Goal: Complete application form: Complete application form

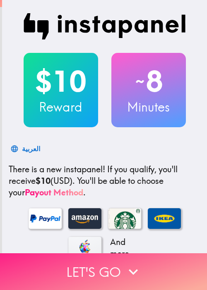
drag, startPoint x: 21, startPoint y: 260, endPoint x: 32, endPoint y: 252, distance: 12.8
click at [21, 260] on button "Let's go" at bounding box center [103, 271] width 207 height 37
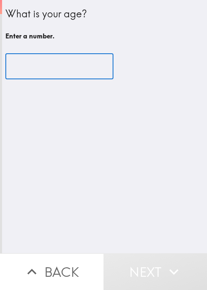
click at [41, 66] on input "number" at bounding box center [59, 67] width 108 height 26
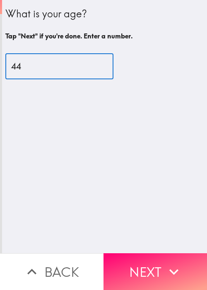
type input "44"
click at [165, 270] on icon "button" at bounding box center [173, 272] width 18 height 18
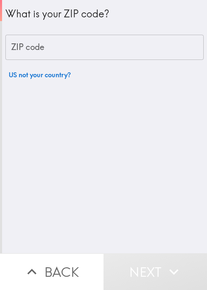
click at [37, 48] on input "ZIP code" at bounding box center [104, 48] width 198 height 26
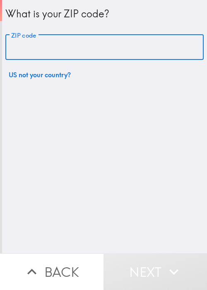
paste input "11801"
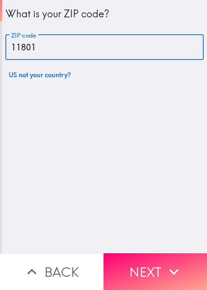
type input "11801"
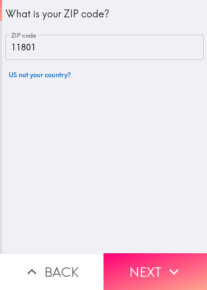
drag, startPoint x: 11, startPoint y: 208, endPoint x: 35, endPoint y: 210, distance: 24.1
click at [11, 208] on div "What is your ZIP code? ZIP code 11801 ZIP code US not your country?" at bounding box center [104, 126] width 205 height 253
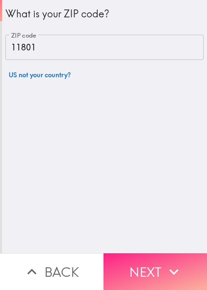
click at [145, 254] on button "Next" at bounding box center [154, 271] width 103 height 37
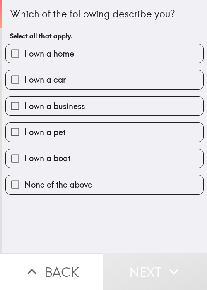
drag, startPoint x: 122, startPoint y: 157, endPoint x: 121, endPoint y: 153, distance: 4.2
click at [122, 157] on label "I own a boat" at bounding box center [104, 158] width 197 height 19
click at [24, 157] on input "I own a boat" at bounding box center [15, 158] width 19 height 19
checkbox input "true"
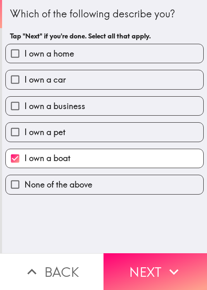
click at [107, 131] on label "I own a pet" at bounding box center [104, 132] width 197 height 19
click at [24, 131] on input "I own a pet" at bounding box center [15, 132] width 19 height 19
checkbox input "true"
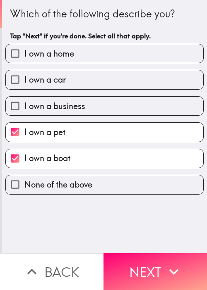
click at [92, 103] on label "I own a business" at bounding box center [104, 106] width 197 height 19
click at [24, 103] on input "I own a business" at bounding box center [15, 106] width 19 height 19
checkbox input "true"
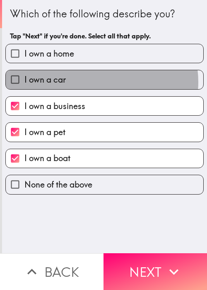
click at [93, 82] on label "I own a car" at bounding box center [104, 79] width 197 height 19
click at [24, 82] on input "I own a car" at bounding box center [15, 79] width 19 height 19
checkbox input "true"
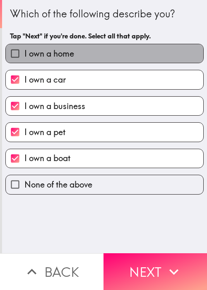
click at [109, 56] on label "I own a home" at bounding box center [104, 53] width 197 height 19
click at [24, 56] on input "I own a home" at bounding box center [15, 53] width 19 height 19
checkbox input "true"
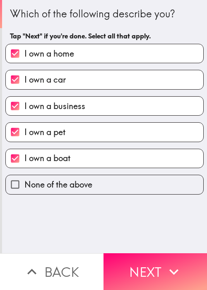
click at [170, 263] on icon "button" at bounding box center [173, 272] width 18 height 18
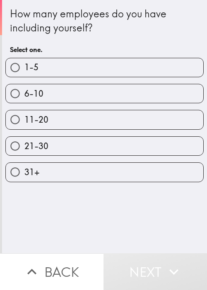
click at [39, 65] on label "1-5" at bounding box center [104, 67] width 197 height 19
click at [24, 65] on input "1-5" at bounding box center [15, 67] width 19 height 19
radio input "true"
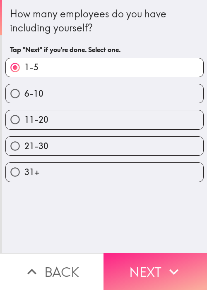
click at [149, 260] on button "Next" at bounding box center [154, 271] width 103 height 37
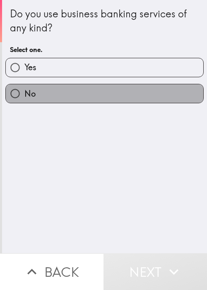
click at [133, 86] on label "No" at bounding box center [104, 93] width 197 height 19
click at [24, 86] on input "No" at bounding box center [15, 93] width 19 height 19
radio input "true"
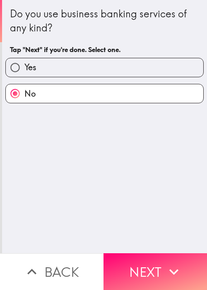
click at [122, 69] on label "Yes" at bounding box center [104, 67] width 197 height 19
click at [24, 69] on input "Yes" at bounding box center [15, 67] width 19 height 19
radio input "true"
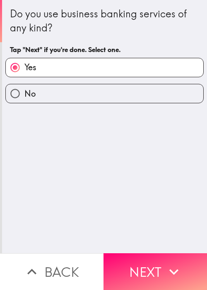
click at [124, 205] on div "Do you use business banking services of any kind? Tap "Next" if you're done. Se…" at bounding box center [104, 126] width 205 height 253
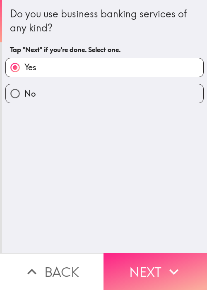
click at [169, 274] on icon "button" at bounding box center [173, 272] width 18 height 18
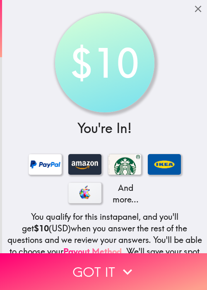
click at [38, 59] on div "$10 You're In! And more... You qualify for this instapanel, and you'll get $10 …" at bounding box center [104, 173] width 205 height 347
click at [34, 87] on div "$10 You're In! And more... You qualify for this instapanel, and you'll get $10 …" at bounding box center [104, 173] width 205 height 347
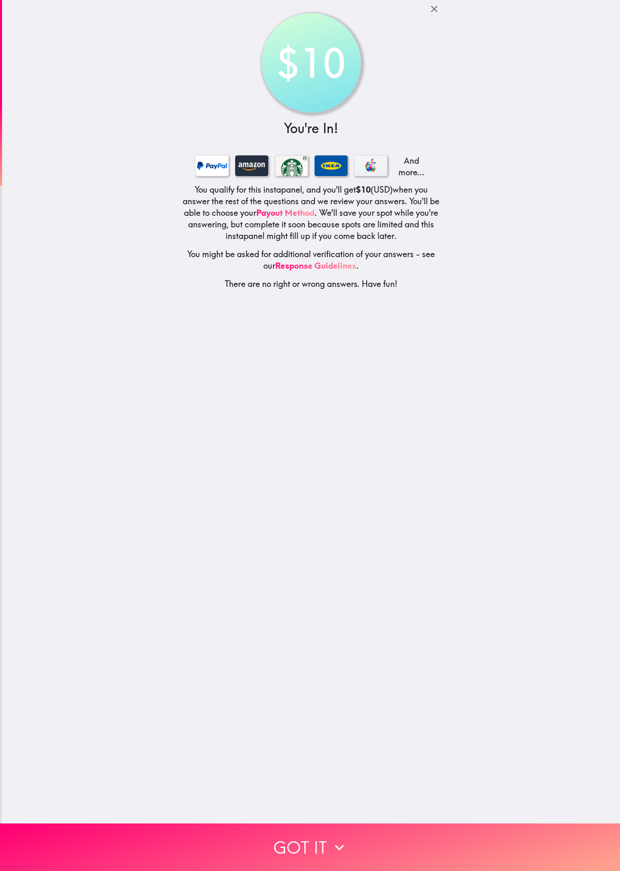
drag, startPoint x: 295, startPoint y: 512, endPoint x: 332, endPoint y: 686, distance: 178.5
click at [206, 290] on div "$10 You're In! And more... You qualify for this instapanel, and you'll get $10 …" at bounding box center [311, 411] width 618 height 823
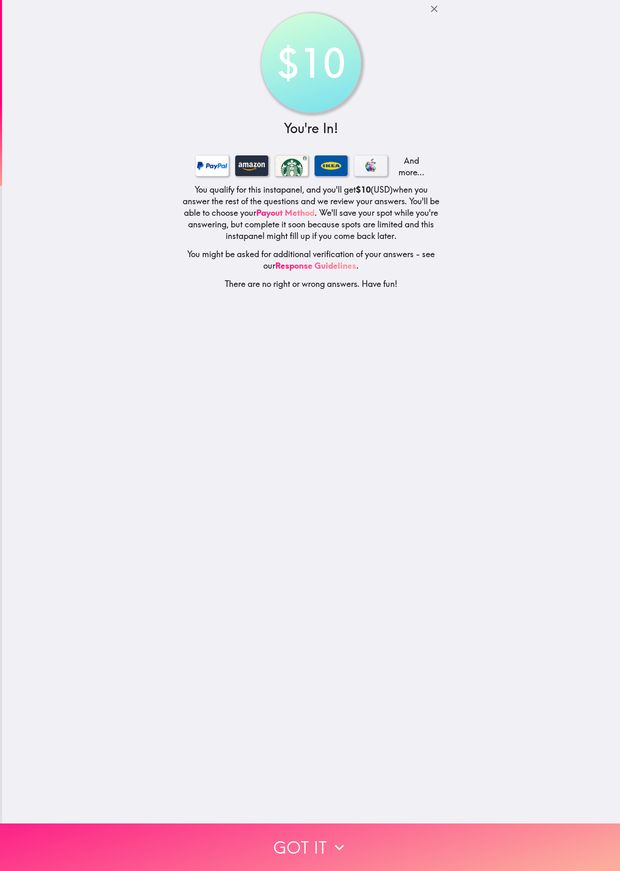
click at [206, 290] on button "Got it" at bounding box center [310, 847] width 620 height 48
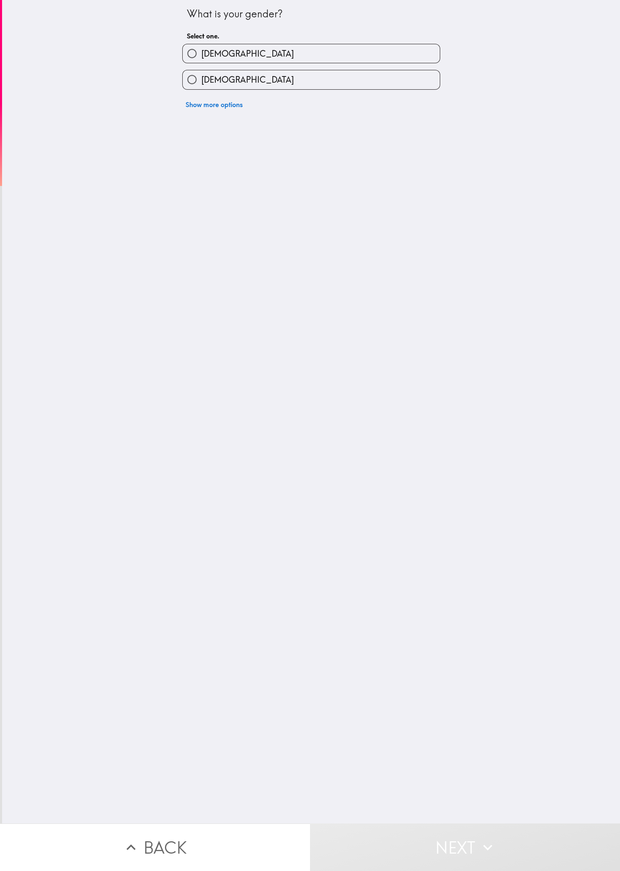
drag, startPoint x: 375, startPoint y: 574, endPoint x: 323, endPoint y: 283, distance: 296.3
click at [206, 290] on div "What is your gender? Select one. [DEMOGRAPHIC_DATA] [DEMOGRAPHIC_DATA] Show mor…" at bounding box center [311, 411] width 618 height 823
click at [206, 67] on div "[DEMOGRAPHIC_DATA]" at bounding box center [308, 76] width 264 height 26
click at [206, 70] on div "[DEMOGRAPHIC_DATA]" at bounding box center [311, 79] width 258 height 19
click at [206, 74] on label "[DEMOGRAPHIC_DATA]" at bounding box center [311, 79] width 257 height 19
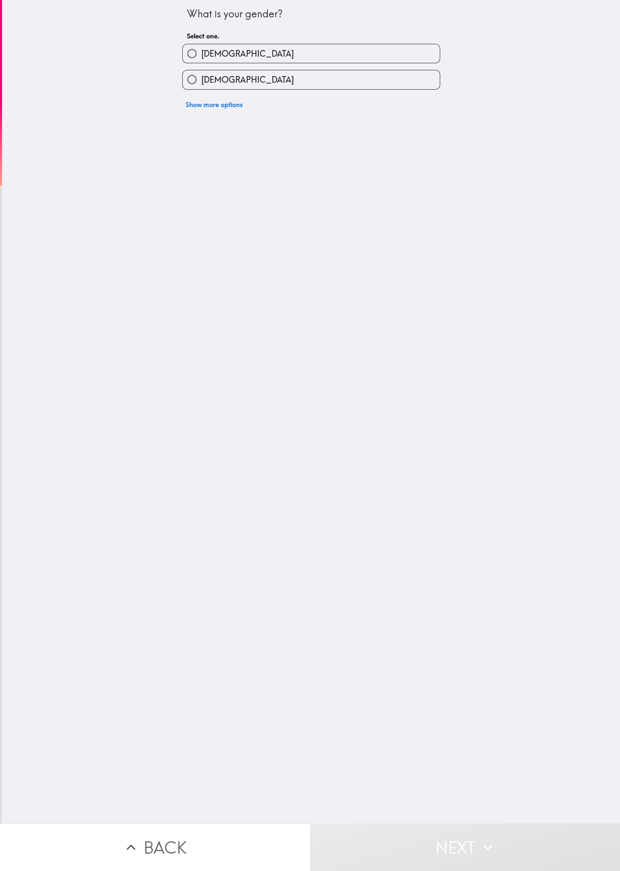
click at [201, 74] on input "[DEMOGRAPHIC_DATA]" at bounding box center [192, 79] width 19 height 19
radio input "true"
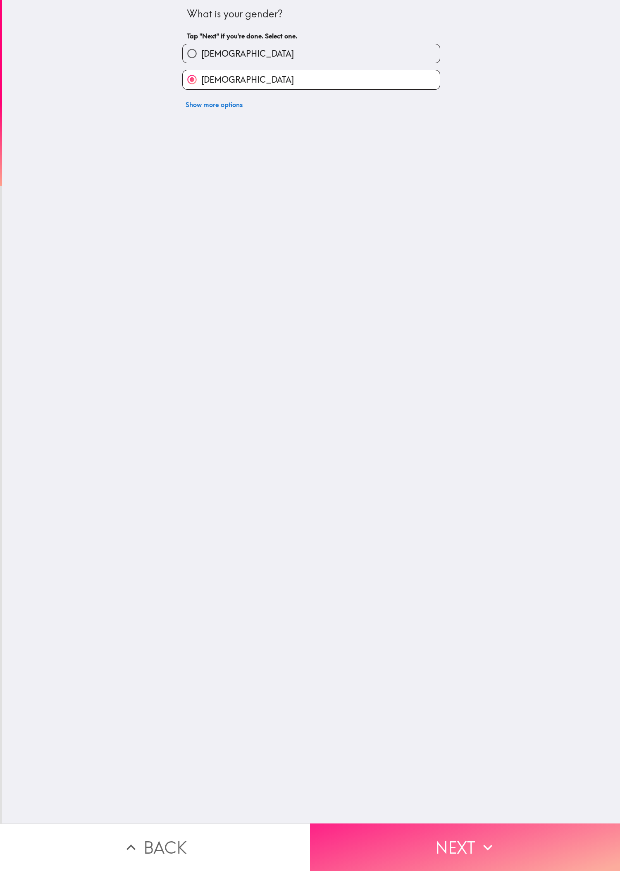
click at [206, 290] on button "Next" at bounding box center [465, 847] width 310 height 48
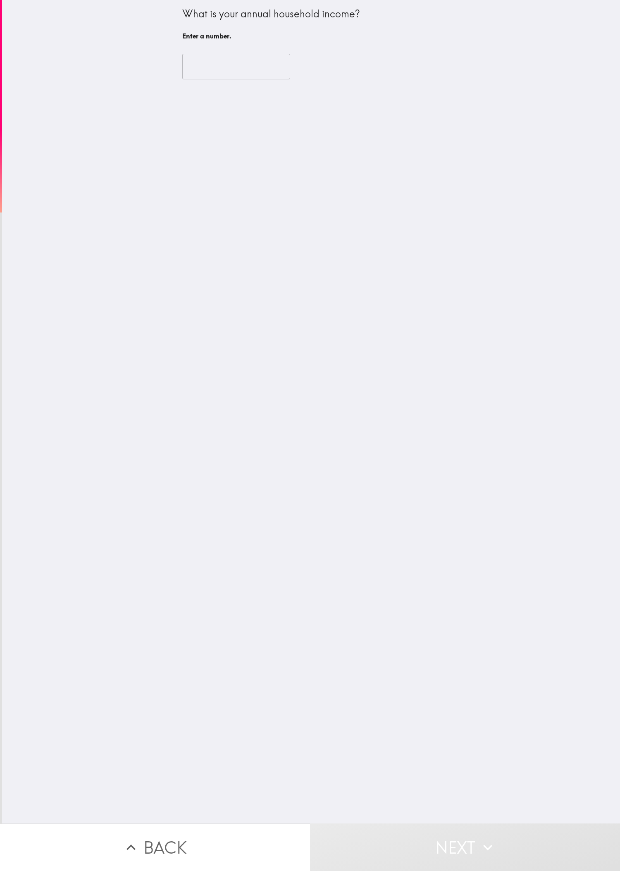
click at [197, 55] on input "number" at bounding box center [236, 67] width 108 height 26
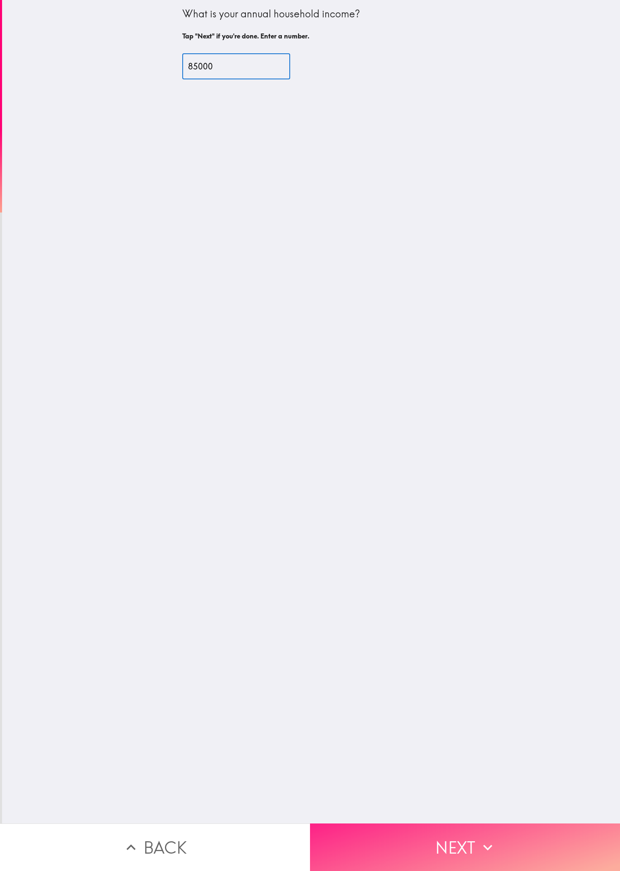
type input "85000"
click at [206, 290] on button "Next" at bounding box center [465, 847] width 310 height 48
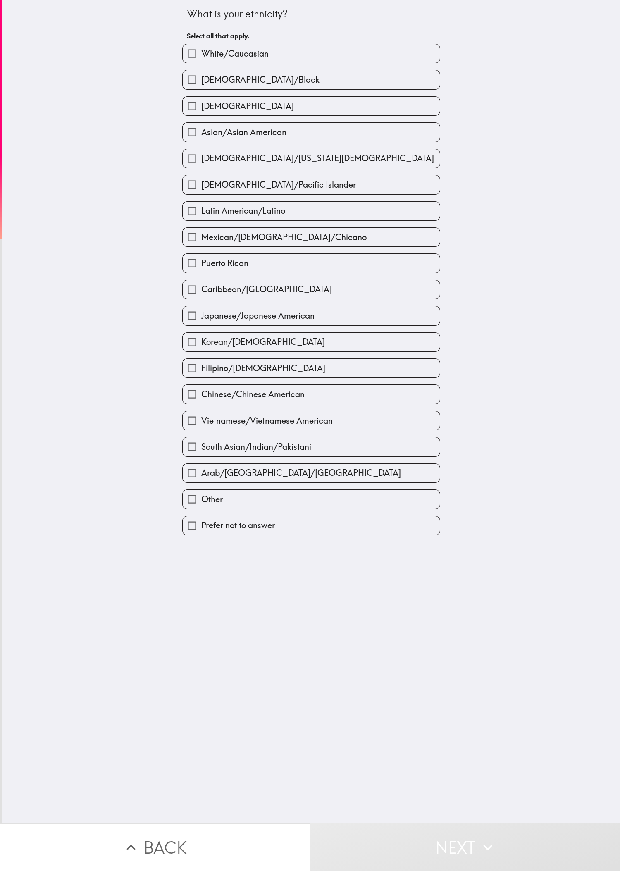
drag, startPoint x: 464, startPoint y: 648, endPoint x: 381, endPoint y: 410, distance: 252.2
click at [206, 290] on div "What is your ethnicity? Select all that apply. White/[DEMOGRAPHIC_DATA]/[DEMOGR…" at bounding box center [311, 411] width 618 height 823
click at [206, 233] on div "Mexican/[DEMOGRAPHIC_DATA]/Chicano" at bounding box center [308, 234] width 264 height 26
click at [206, 240] on span "Mexican/[DEMOGRAPHIC_DATA]/Chicano" at bounding box center [283, 237] width 165 height 12
click at [201, 240] on input "Mexican/[DEMOGRAPHIC_DATA]/Chicano" at bounding box center [192, 237] width 19 height 19
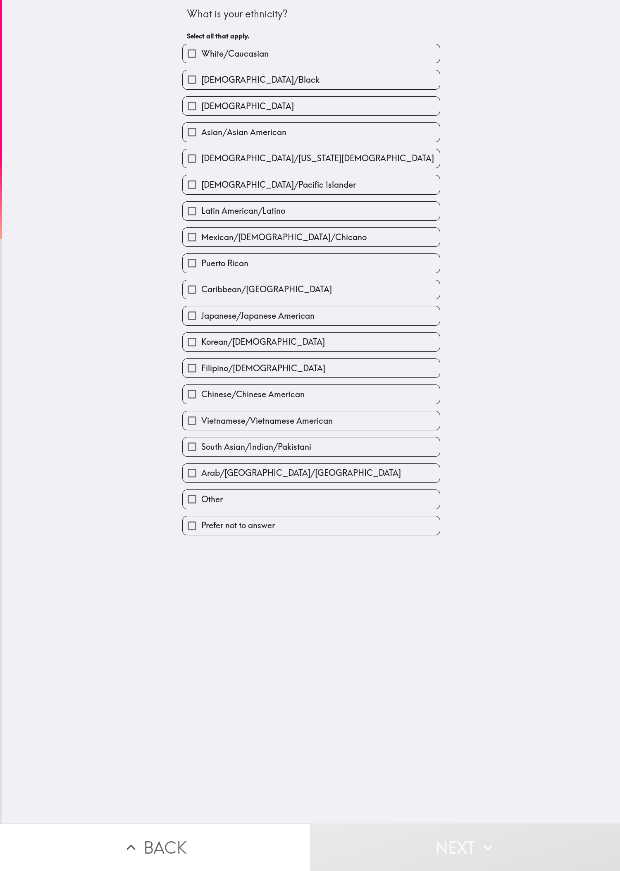
checkbox input "true"
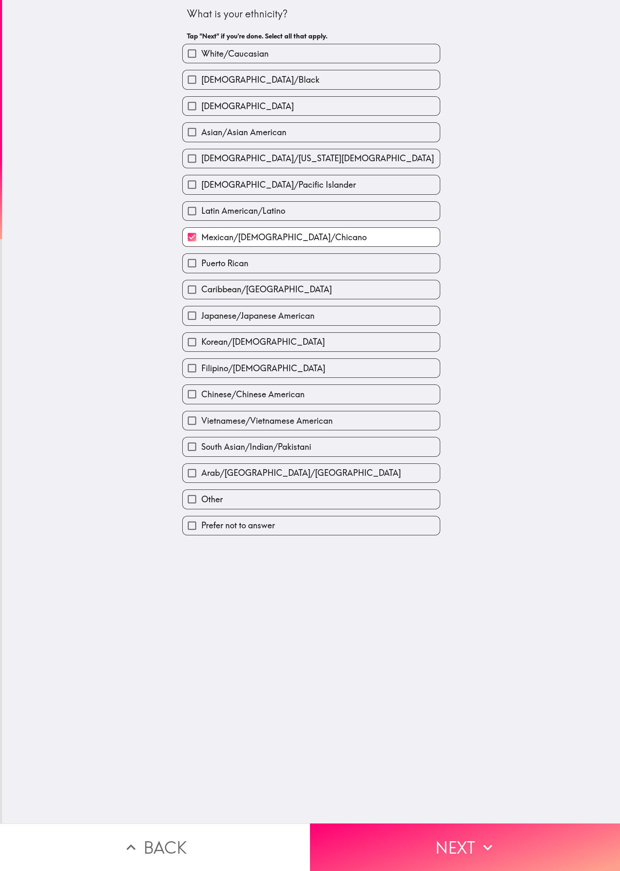
drag, startPoint x: 477, startPoint y: 810, endPoint x: 502, endPoint y: 760, distance: 56.6
click at [206, 290] on button "Next" at bounding box center [465, 847] width 310 height 48
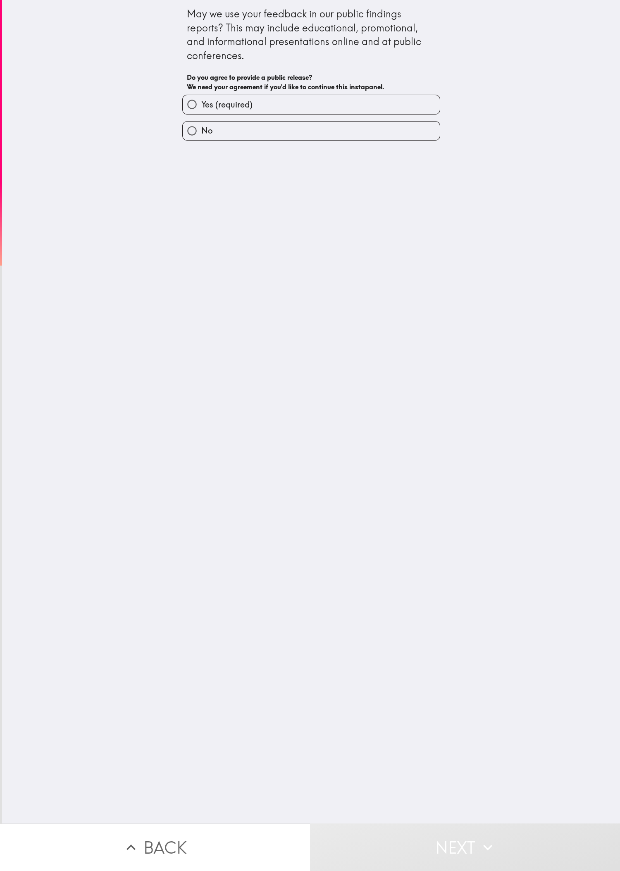
click at [206, 96] on label "Yes (required)" at bounding box center [311, 104] width 257 height 19
click at [201, 96] on input "Yes (required)" at bounding box center [192, 104] width 19 height 19
radio input "true"
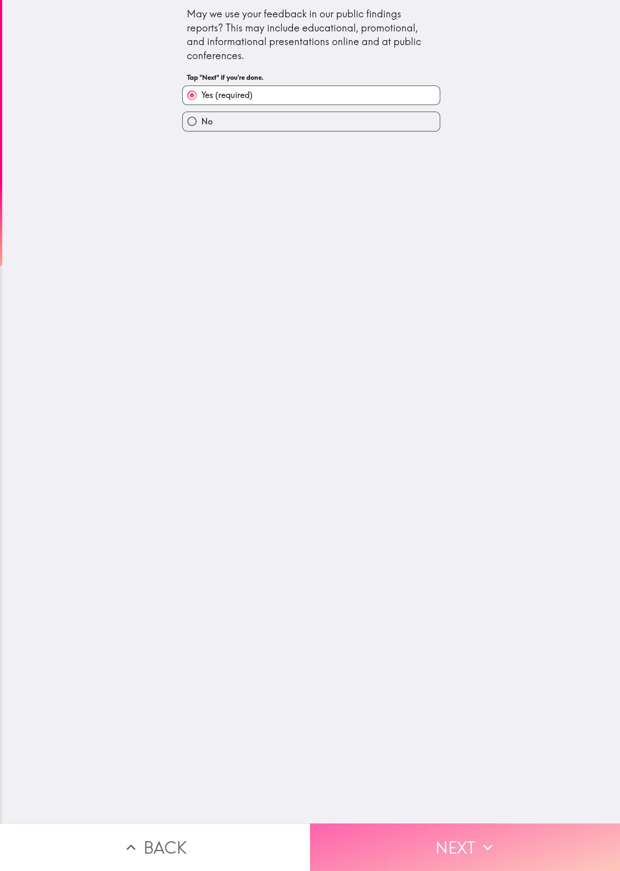
click at [206, 290] on button "Next" at bounding box center [465, 847] width 310 height 48
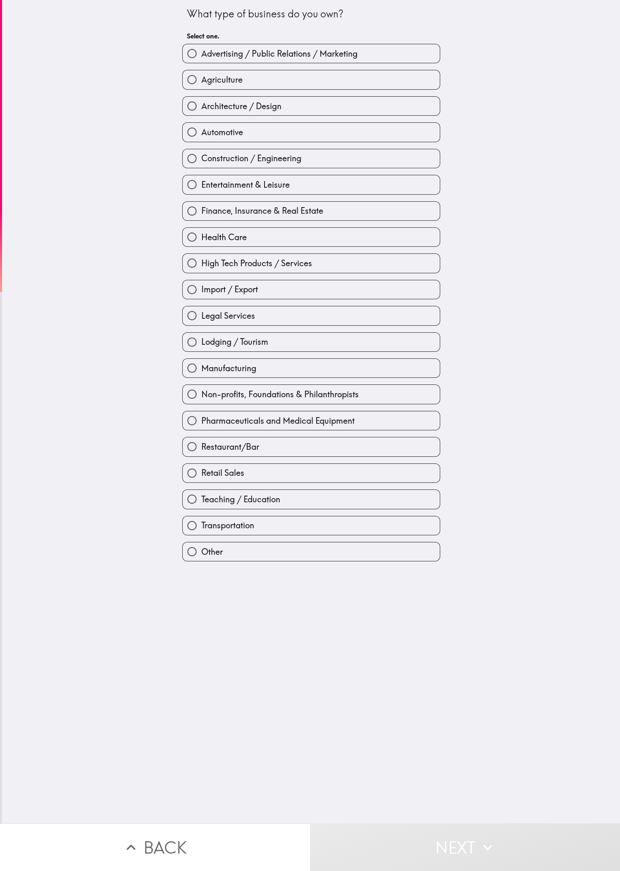
click at [73, 290] on div "What type of business do you own? Select one. Advertising / Public Relations / …" at bounding box center [311, 411] width 618 height 823
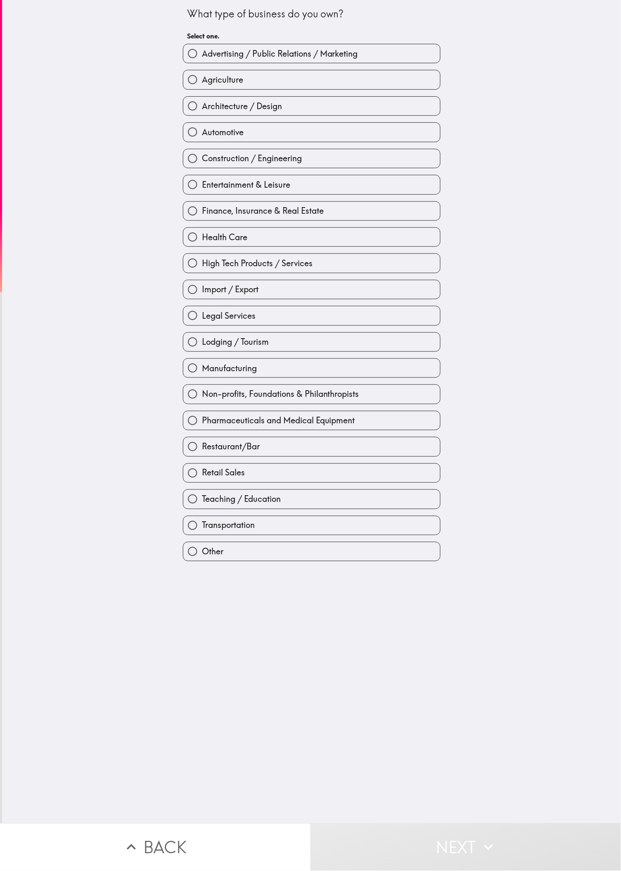
click at [206, 290] on div "Manufacturing" at bounding box center [308, 365] width 264 height 26
click at [206, 290] on label "Legal Services" at bounding box center [311, 315] width 257 height 19
click at [202, 290] on input "Legal Services" at bounding box center [192, 315] width 19 height 19
radio input "true"
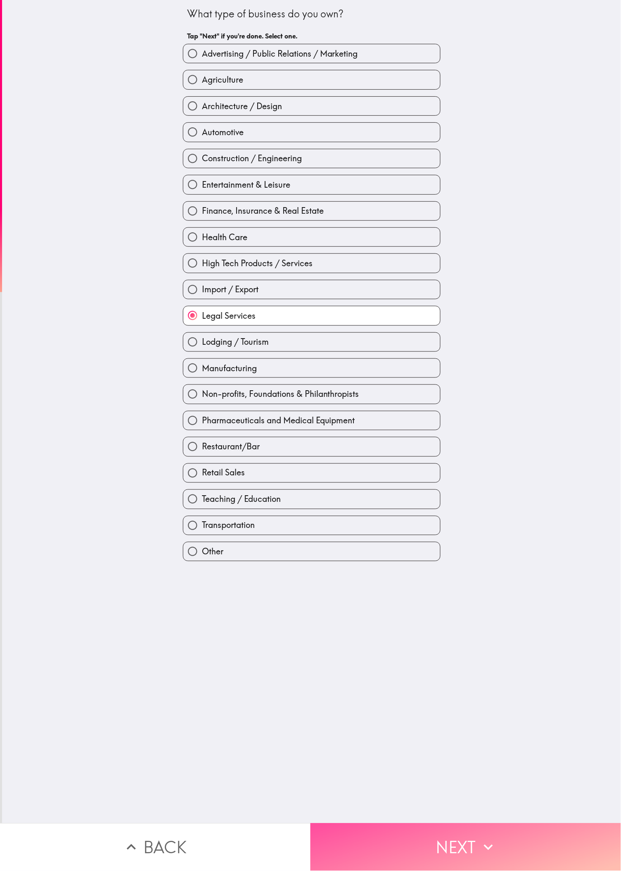
drag, startPoint x: 512, startPoint y: 807, endPoint x: 476, endPoint y: 781, distance: 44.4
click at [206, 290] on button "Next" at bounding box center [466, 847] width 311 height 48
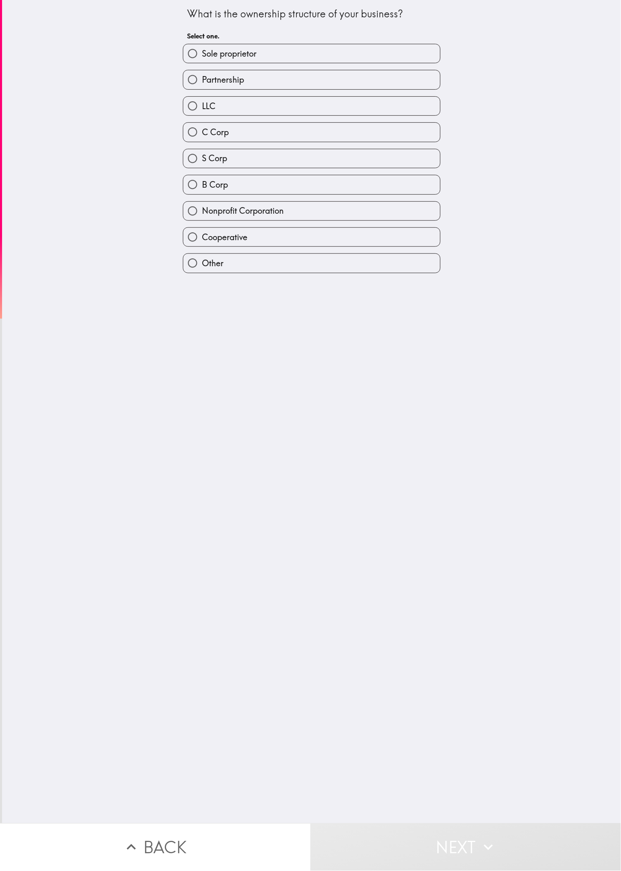
click at [206, 290] on div "What is the ownership structure of your business? Select one. Sole proprietor P…" at bounding box center [311, 411] width 619 height 823
click at [206, 204] on div "Nonprofit Corporation" at bounding box center [308, 208] width 264 height 26
click at [206, 214] on label "Nonprofit Corporation" at bounding box center [311, 211] width 257 height 19
click at [202, 214] on input "Nonprofit Corporation" at bounding box center [192, 211] width 19 height 19
radio input "true"
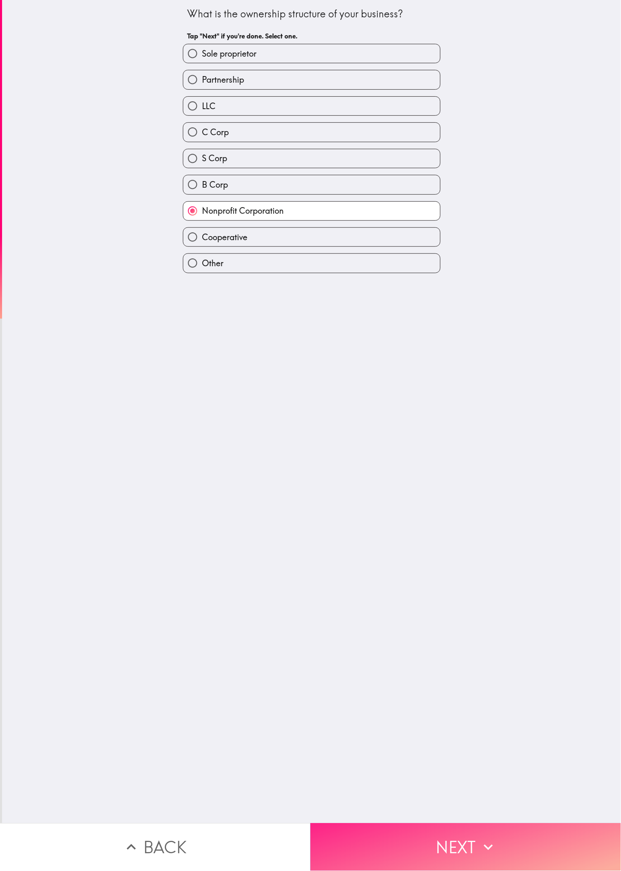
drag, startPoint x: 493, startPoint y: 810, endPoint x: 512, endPoint y: 803, distance: 21.0
click at [206, 290] on button "Next" at bounding box center [466, 847] width 311 height 48
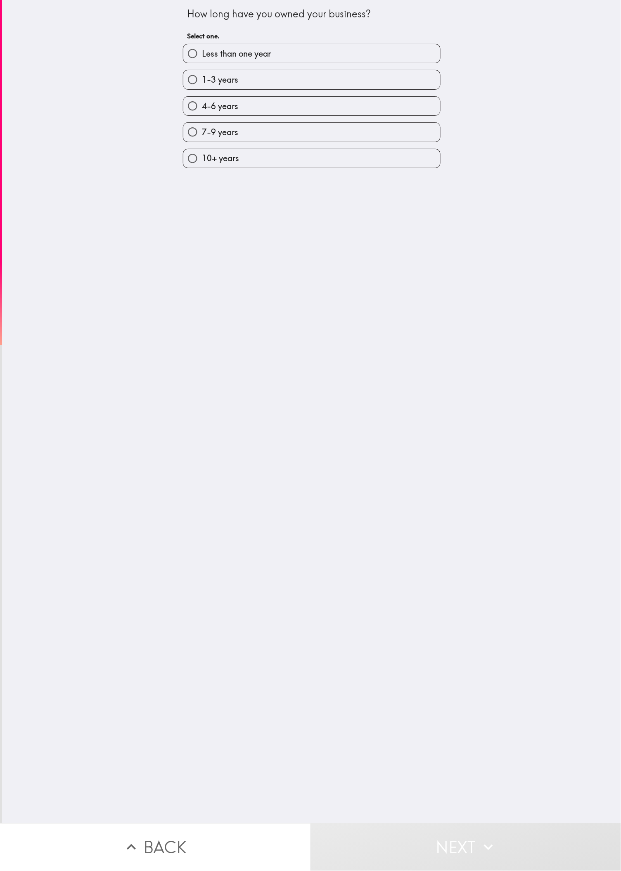
drag, startPoint x: 205, startPoint y: 276, endPoint x: 224, endPoint y: 210, distance: 68.0
click at [204, 275] on div "How long have you owned your business? Select one. Less than one year 1-3 years…" at bounding box center [311, 411] width 619 height 823
click at [206, 146] on div "10+ years" at bounding box center [308, 155] width 264 height 26
click at [206, 134] on label "7-9 years" at bounding box center [311, 132] width 257 height 19
click at [202, 134] on input "7-9 years" at bounding box center [192, 132] width 19 height 19
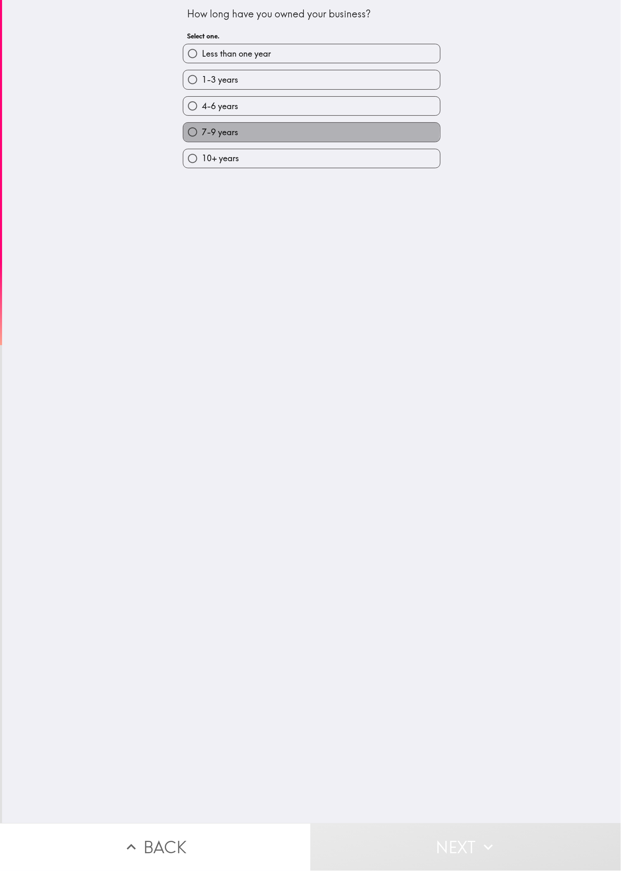
radio input "true"
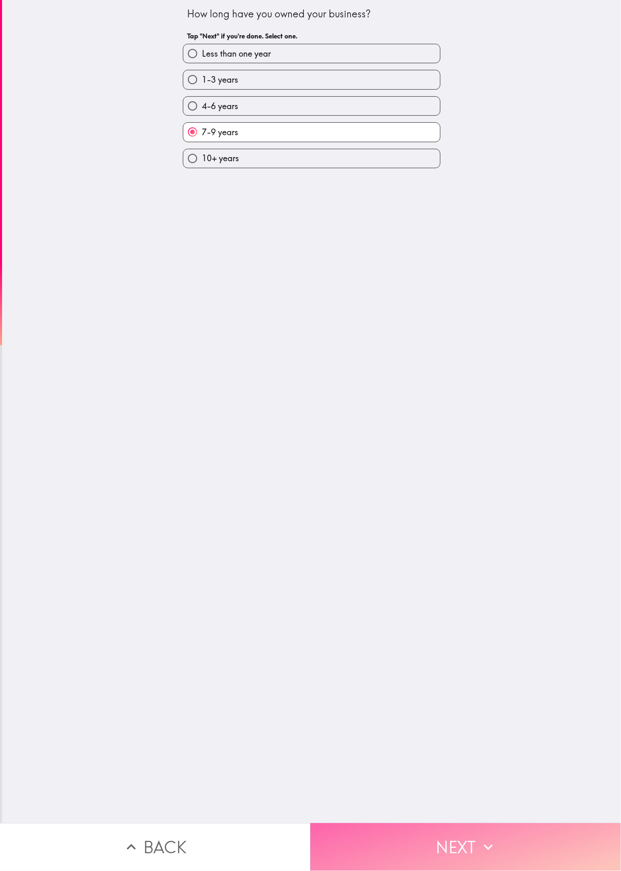
click at [206, 290] on button "Next" at bounding box center [466, 847] width 311 height 48
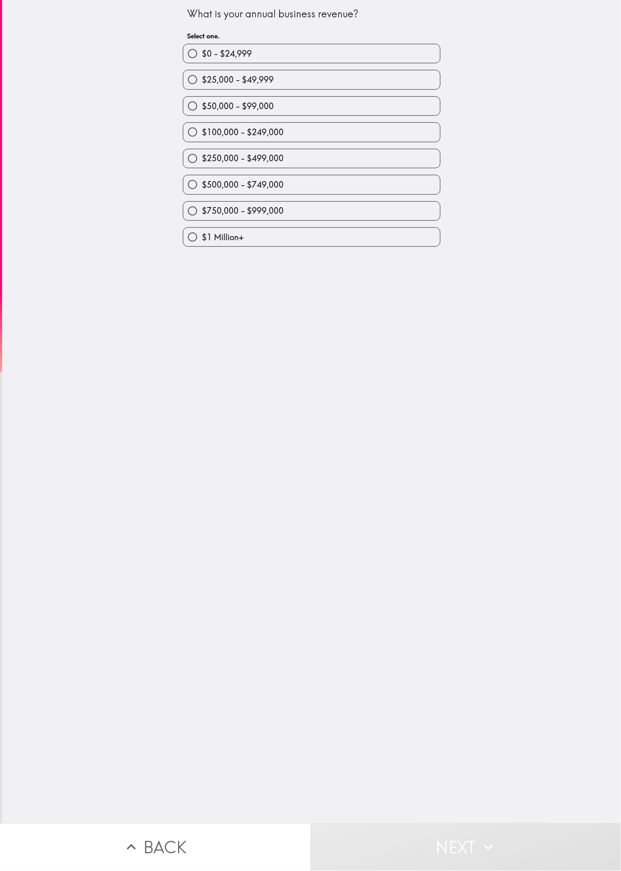
click at [206, 290] on div "What is your annual business revenue? Select one. $0 - $24,999 $25,000 - $49,99…" at bounding box center [311, 411] width 619 height 823
click at [206, 176] on div "$500,000 - $749,000" at bounding box center [308, 181] width 264 height 26
click at [206, 186] on label "$500,000 - $749,000" at bounding box center [311, 184] width 257 height 19
click at [202, 186] on input "$500,000 - $749,000" at bounding box center [192, 184] width 19 height 19
radio input "true"
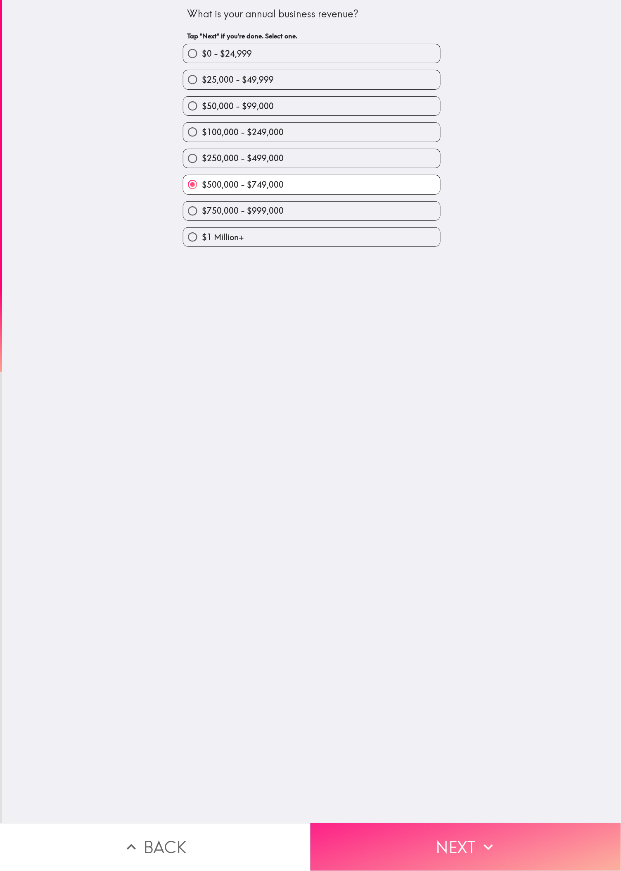
click at [206, 290] on button "Next" at bounding box center [466, 847] width 311 height 48
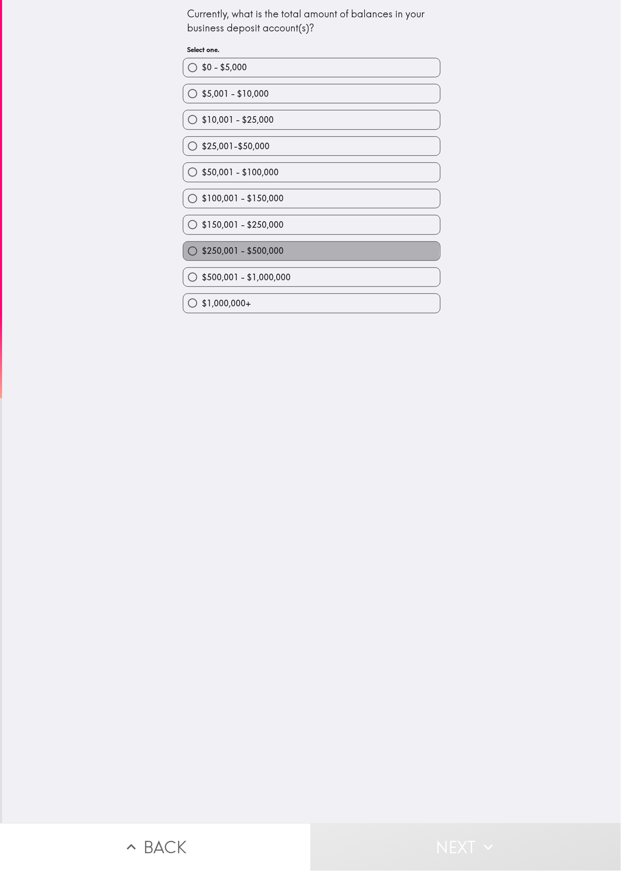
click at [206, 255] on span "$250,001 - $500,000" at bounding box center [243, 251] width 82 height 12
click at [202, 255] on input "$250,001 - $500,000" at bounding box center [192, 251] width 19 height 19
radio input "true"
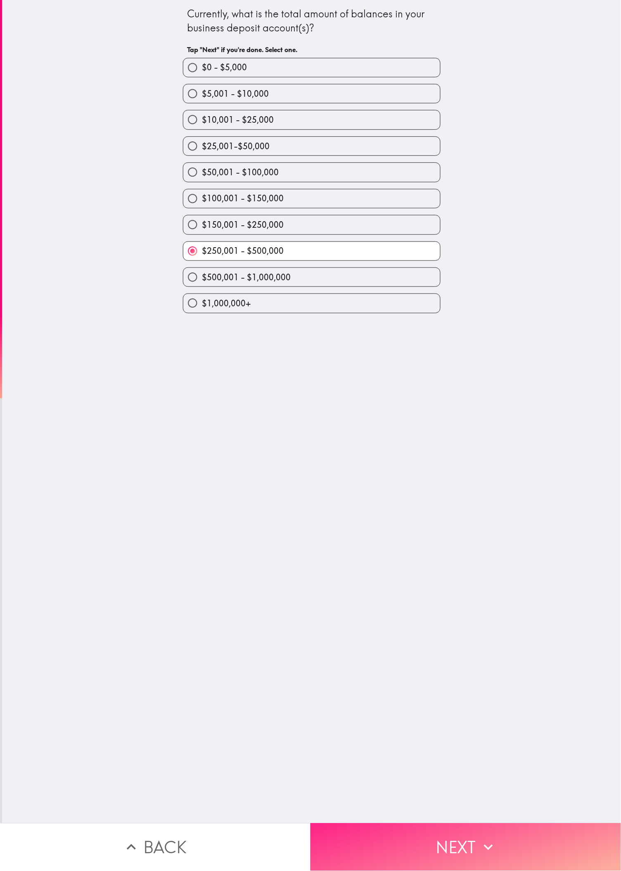
drag, startPoint x: 468, startPoint y: 798, endPoint x: 471, endPoint y: 812, distance: 14.3
click at [206, 290] on div "Currently, what is the total amount of balances in your business deposit accoun…" at bounding box center [310, 435] width 621 height 871
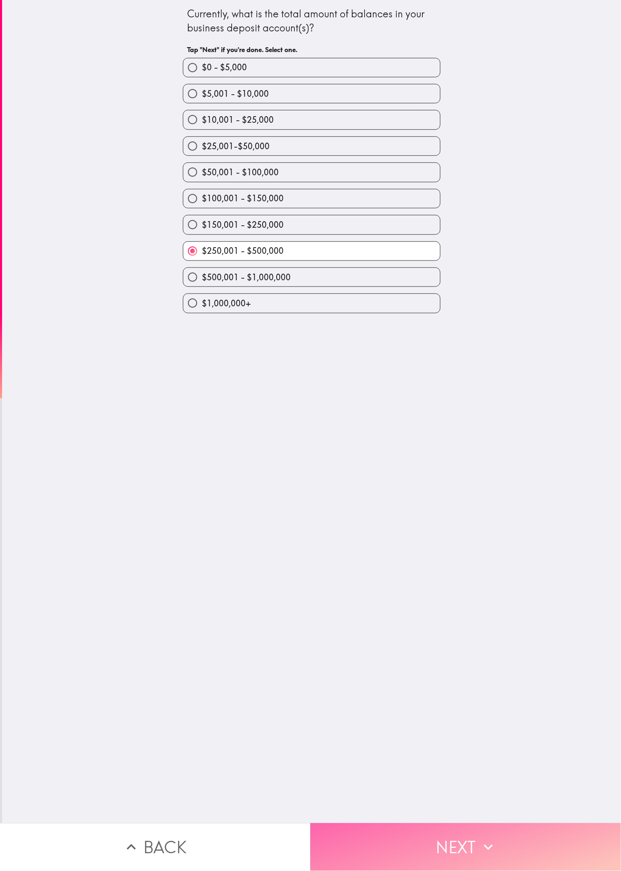
click at [206, 290] on button "Next" at bounding box center [466, 847] width 311 height 48
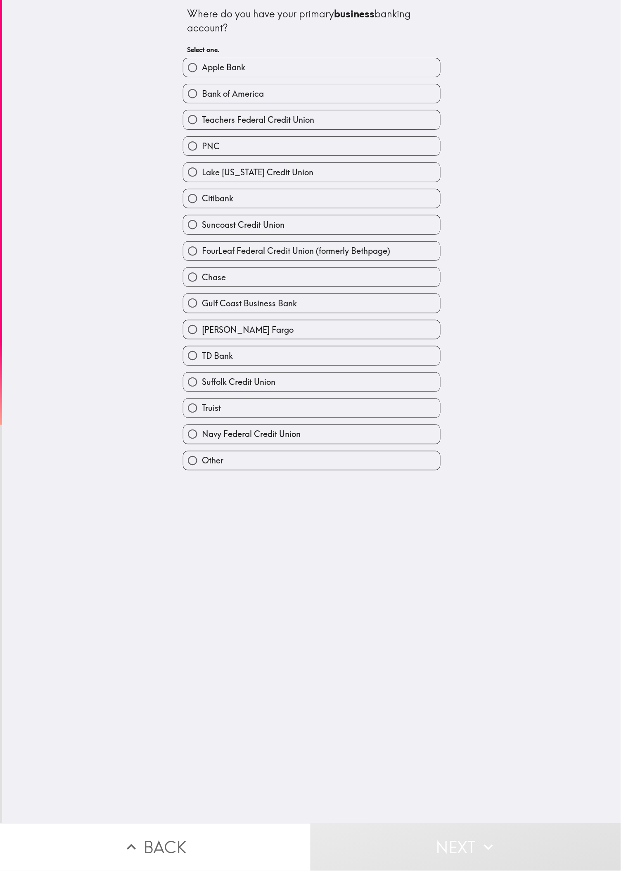
click at [206, 189] on div "Citibank" at bounding box center [308, 195] width 264 height 26
click at [206, 174] on label "Lake [US_STATE] Credit Union" at bounding box center [311, 172] width 257 height 19
click at [202, 174] on input "Lake [US_STATE] Credit Union" at bounding box center [192, 172] width 19 height 19
radio input "true"
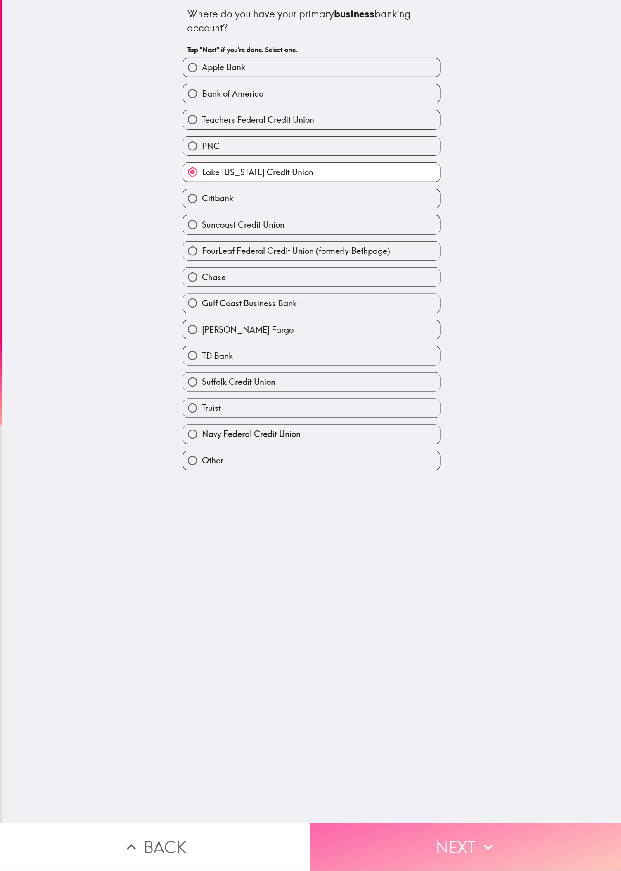
click at [206, 290] on button "Next" at bounding box center [466, 847] width 311 height 48
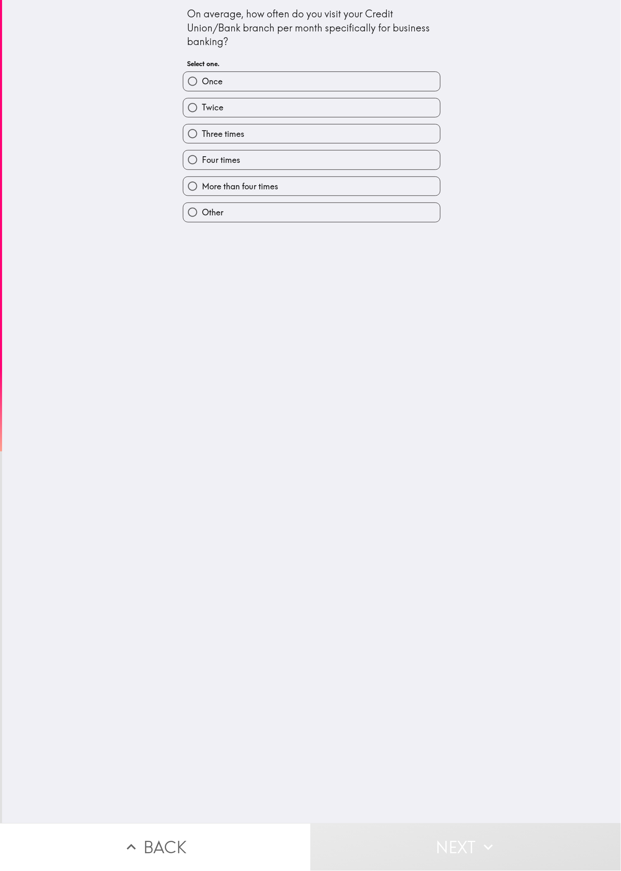
click at [145, 290] on div "On average, how often do you visit your Credit Union/Bank branch per month spec…" at bounding box center [311, 411] width 619 height 823
click at [206, 154] on label "Four times" at bounding box center [311, 159] width 257 height 19
click at [202, 154] on input "Four times" at bounding box center [192, 159] width 19 height 19
radio input "true"
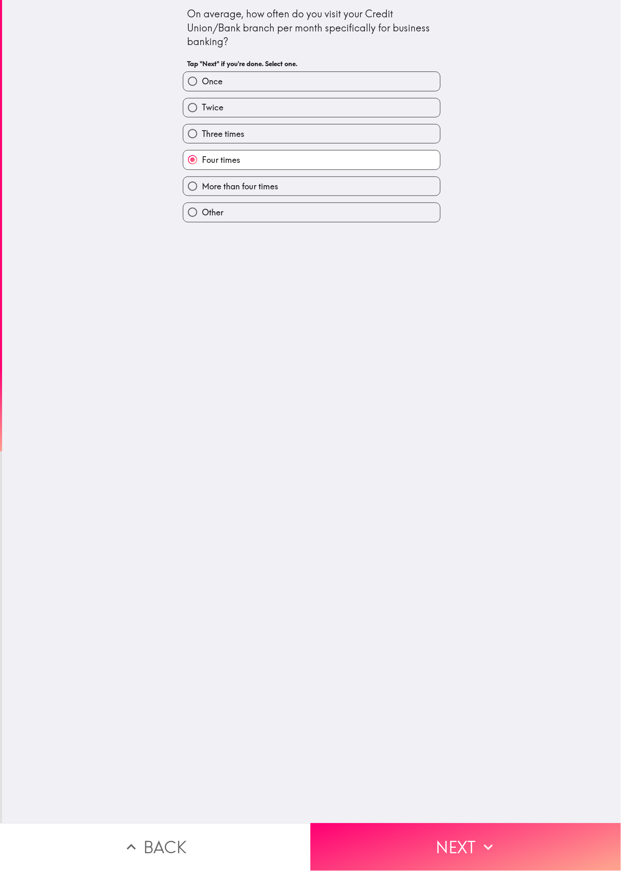
click at [206, 290] on div "On average, how often do you visit your Credit Union/Bank branch per month spec…" at bounding box center [311, 411] width 619 height 823
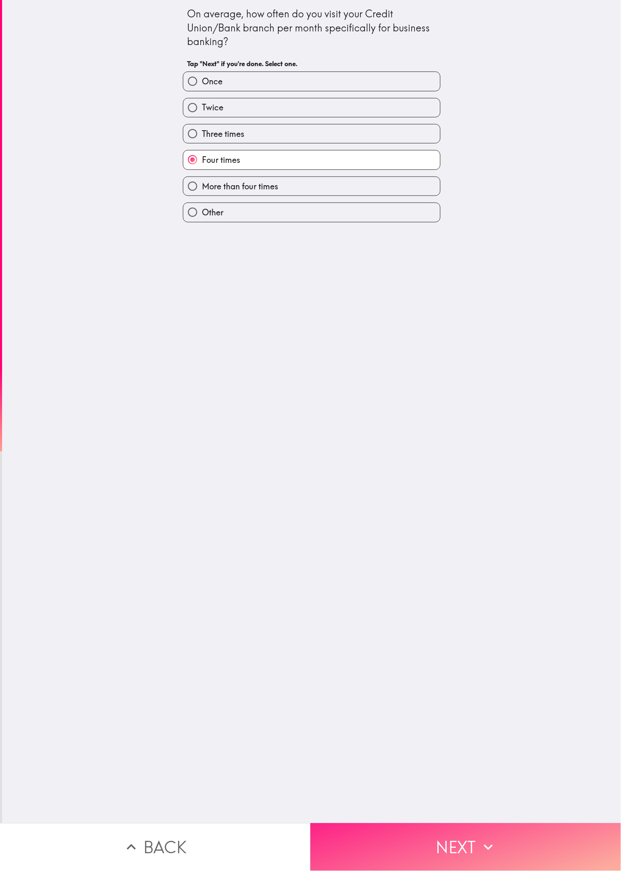
click at [206, 290] on button "Next" at bounding box center [466, 847] width 311 height 48
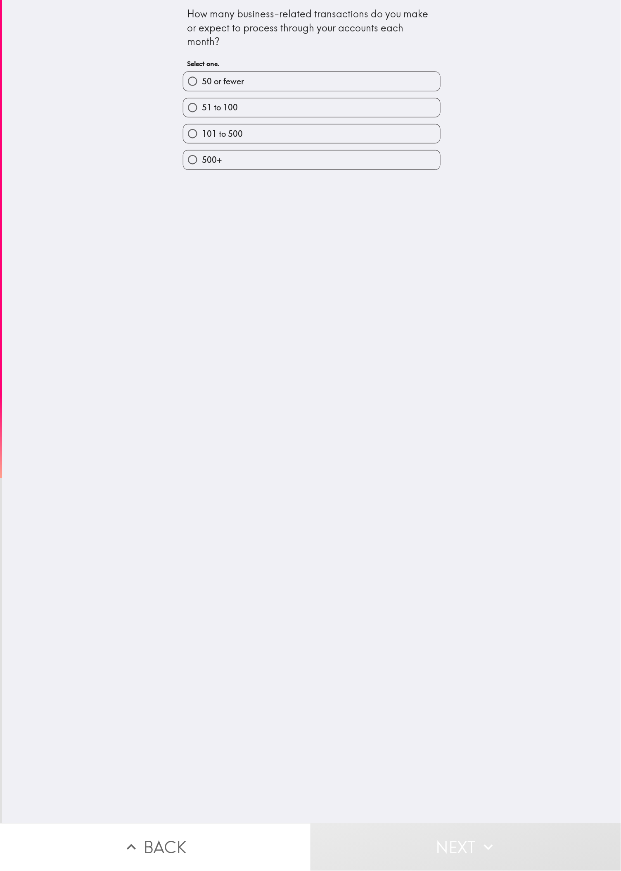
click at [206, 290] on div "How many business-related transactions do you make or expect to process through…" at bounding box center [311, 411] width 619 height 823
click at [206, 123] on div "101 to 500" at bounding box center [308, 130] width 264 height 26
click at [206, 132] on label "101 to 500" at bounding box center [311, 133] width 257 height 19
click at [202, 132] on input "101 to 500" at bounding box center [192, 133] width 19 height 19
radio input "true"
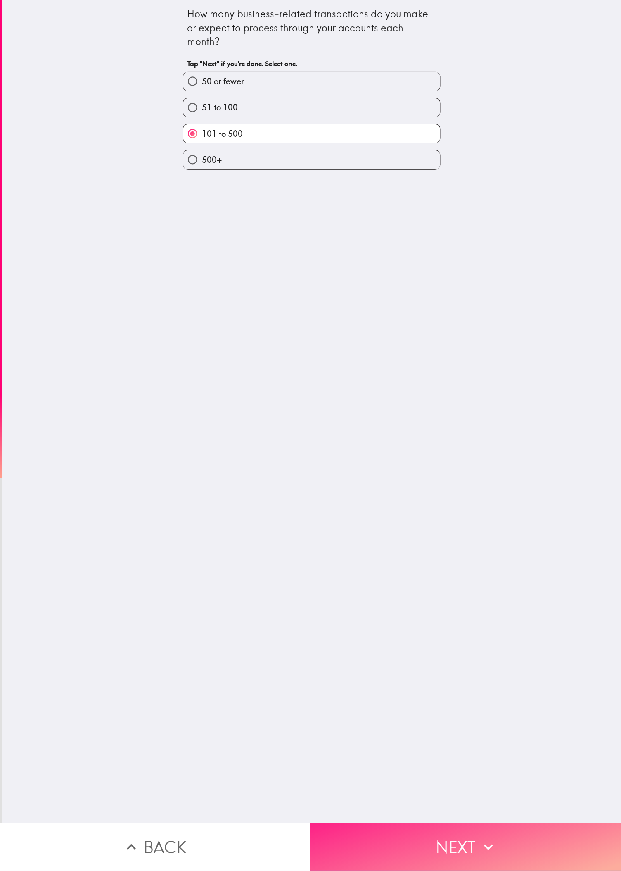
click at [206, 290] on button "Next" at bounding box center [466, 847] width 311 height 48
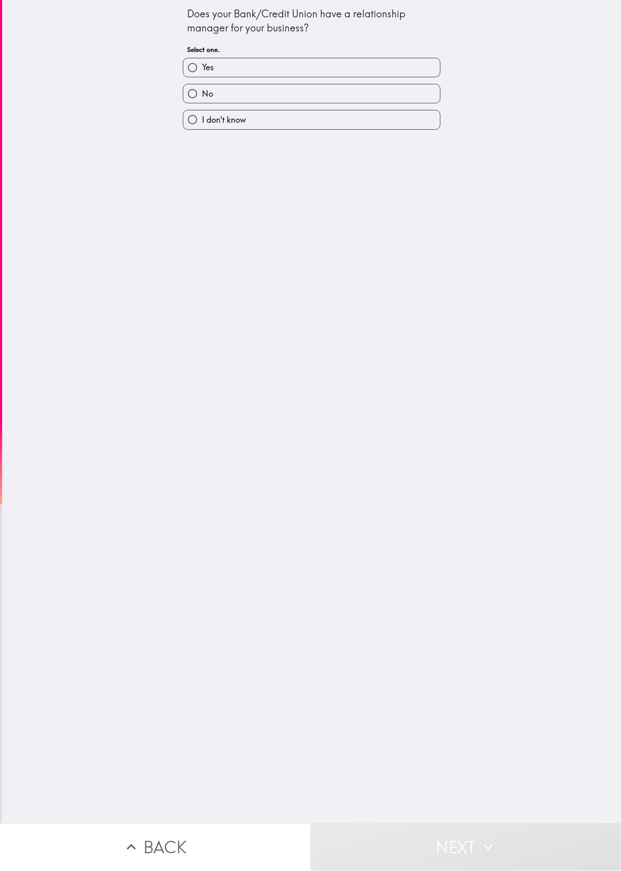
click at [206, 64] on label "Yes" at bounding box center [311, 67] width 257 height 19
click at [202, 64] on input "Yes" at bounding box center [192, 67] width 19 height 19
radio input "true"
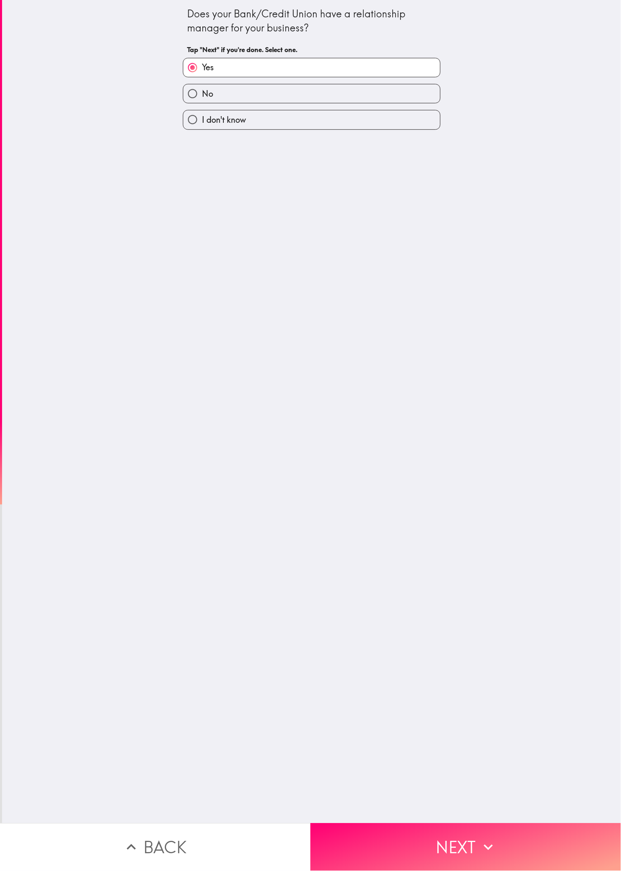
click at [206, 290] on div "Does your Bank/Credit Union have a relationship manager for your business? Tap …" at bounding box center [311, 411] width 619 height 823
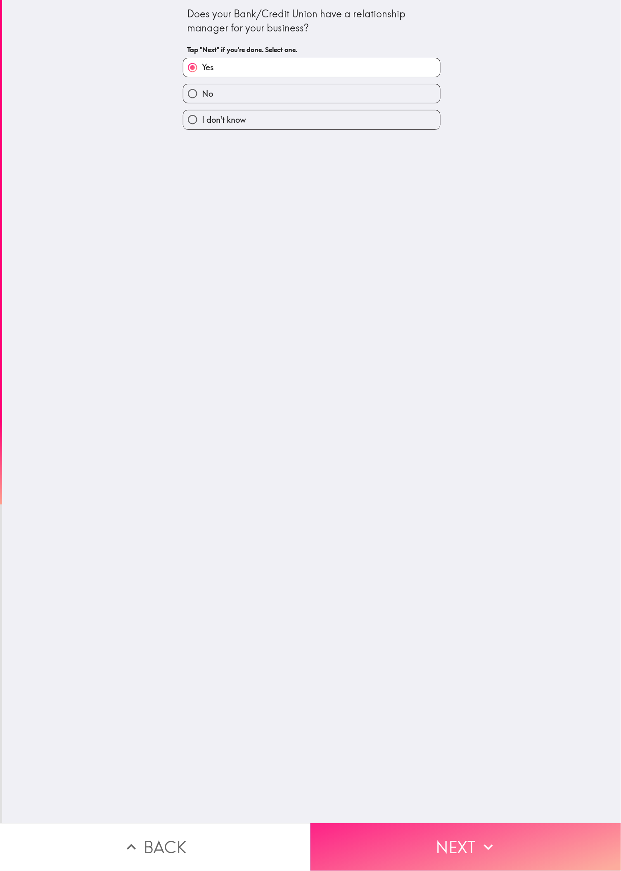
click at [206, 290] on button "Next" at bounding box center [466, 847] width 311 height 48
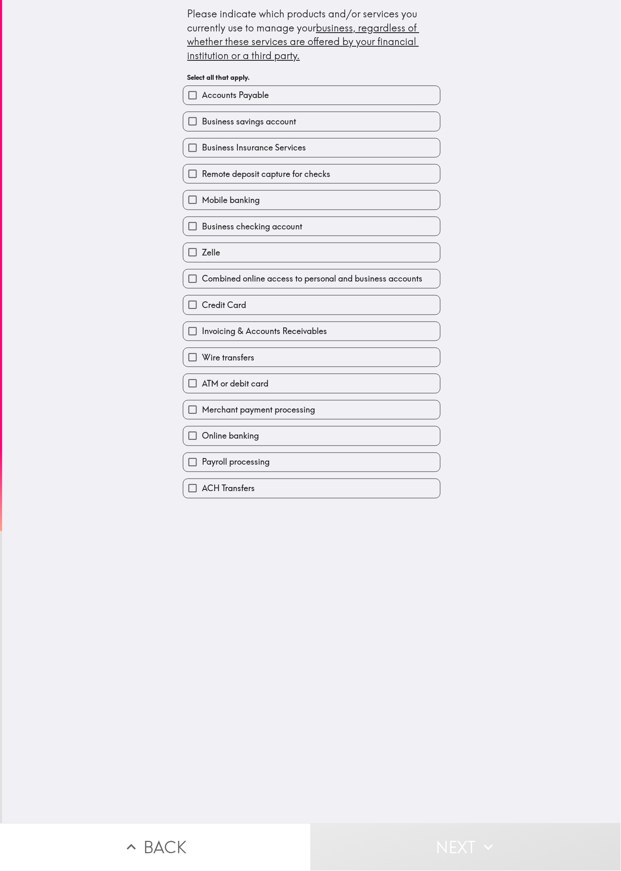
click at [206, 290] on div "Invoicing & Accounts Receivables" at bounding box center [308, 328] width 264 height 26
click at [206, 225] on label "Business checking account" at bounding box center [311, 226] width 257 height 19
click at [202, 225] on input "Business checking account" at bounding box center [192, 226] width 19 height 19
checkbox input "true"
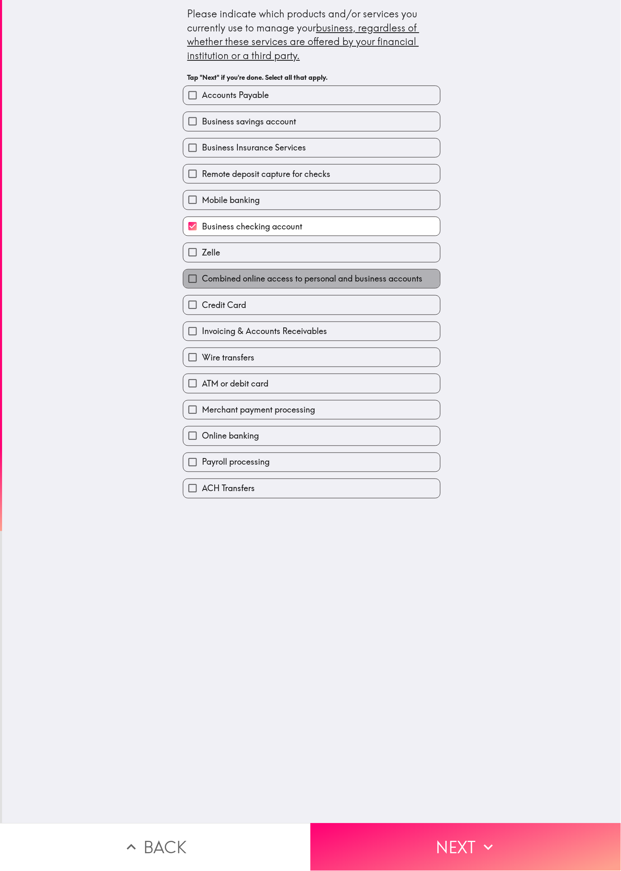
click at [206, 277] on label "Combined online access to personal and business accounts" at bounding box center [311, 278] width 257 height 19
click at [202, 277] on input "Combined online access to personal and business accounts" at bounding box center [192, 278] width 19 height 19
checkbox input "true"
click at [206, 290] on label "Invoicing & Accounts Receivables" at bounding box center [311, 331] width 257 height 19
click at [202, 290] on input "Invoicing & Accounts Receivables" at bounding box center [192, 331] width 19 height 19
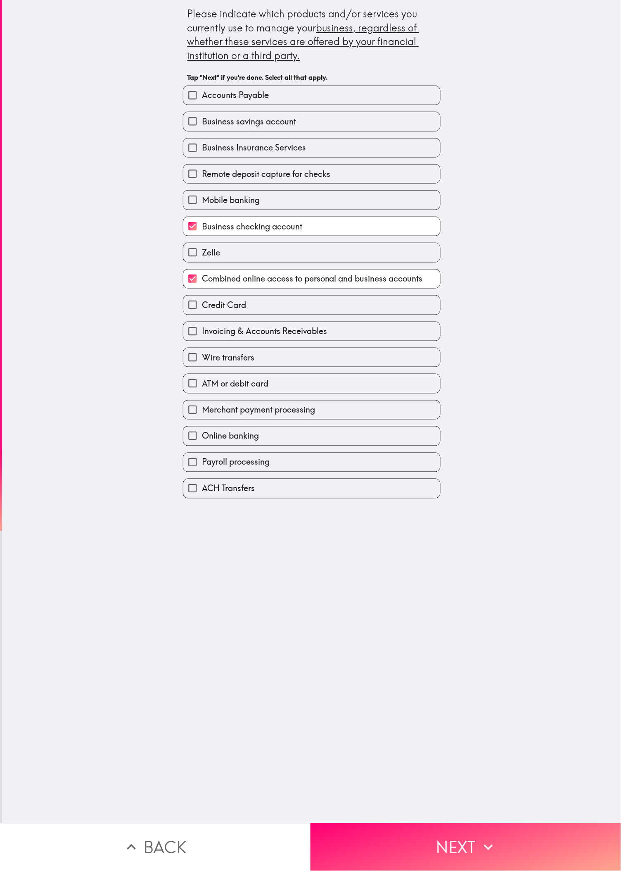
checkbox input "true"
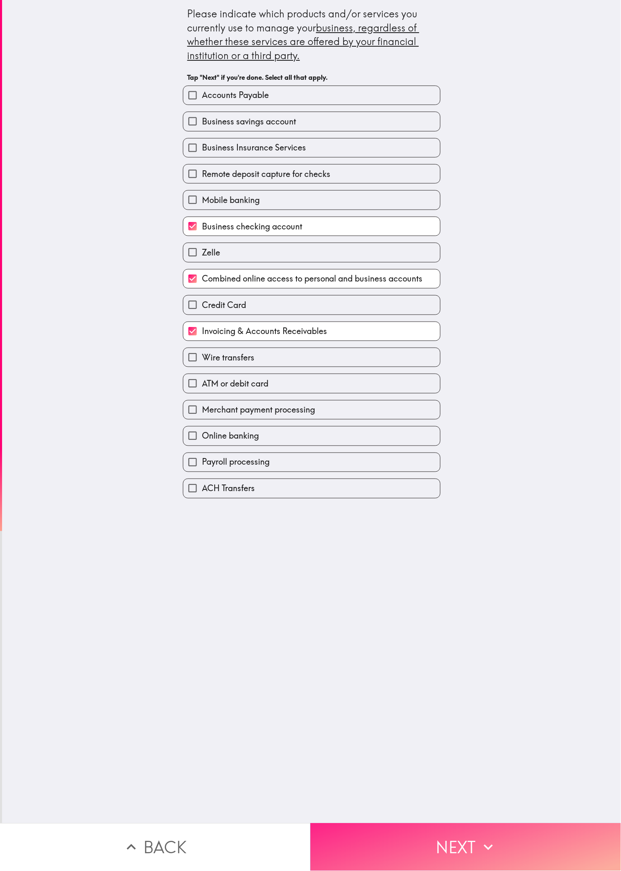
click at [206, 290] on button "Next" at bounding box center [466, 847] width 311 height 48
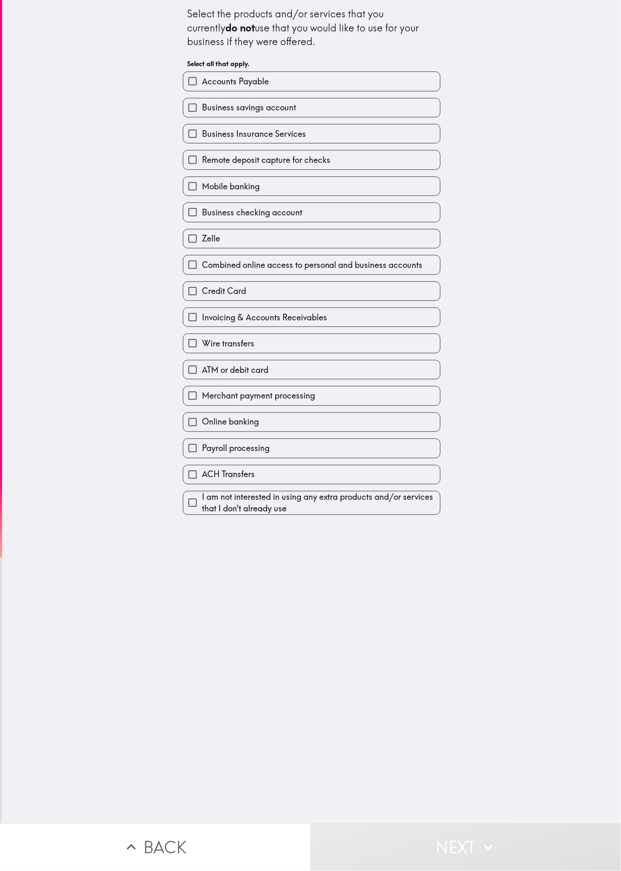
click at [204, 271] on span "Combined online access to personal and business accounts" at bounding box center [312, 265] width 221 height 12
click at [202, 273] on input "Combined online access to personal and business accounts" at bounding box center [192, 264] width 19 height 19
checkbox input "true"
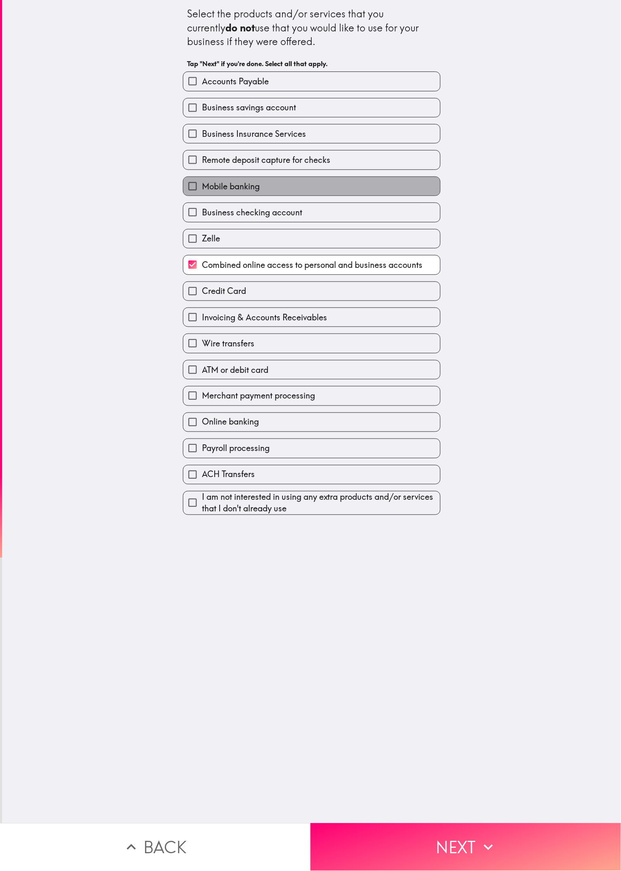
click at [206, 190] on label "Mobile banking" at bounding box center [311, 186] width 257 height 19
click at [202, 190] on input "Mobile banking" at bounding box center [192, 186] width 19 height 19
checkbox input "true"
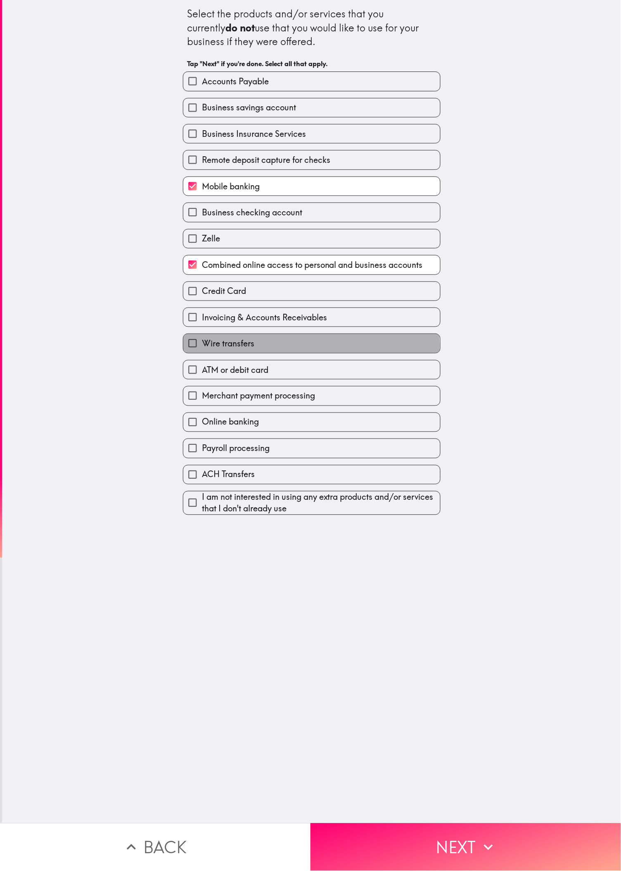
click at [206, 290] on label "Wire transfers" at bounding box center [311, 343] width 257 height 19
click at [202, 290] on input "Wire transfers" at bounding box center [192, 343] width 19 height 19
checkbox input "true"
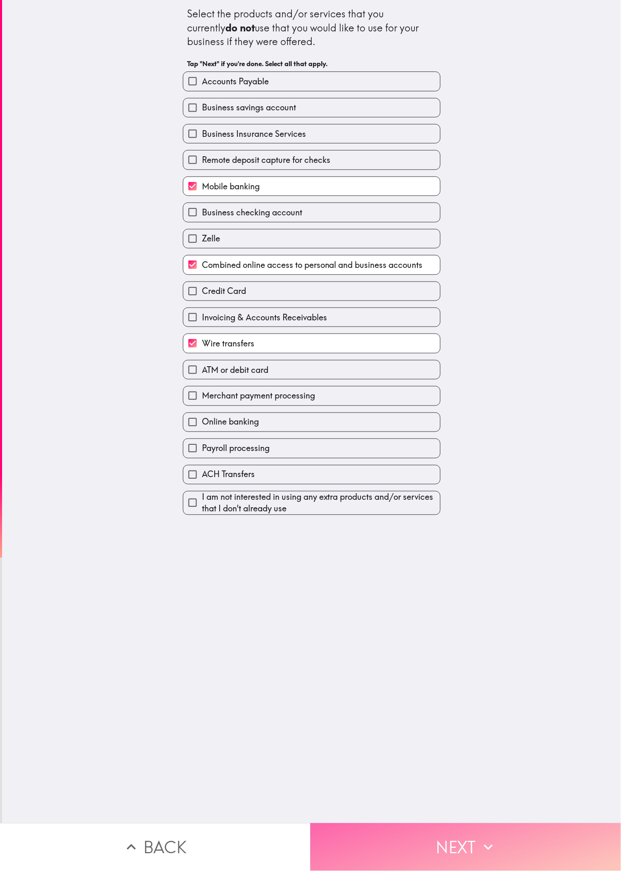
drag, startPoint x: 472, startPoint y: 817, endPoint x: 424, endPoint y: 771, distance: 66.0
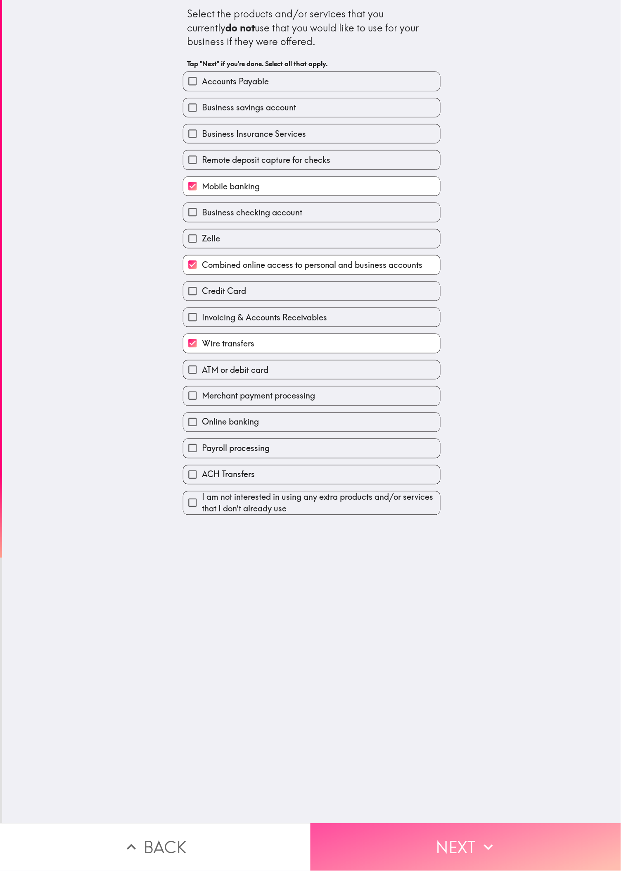
click at [206, 290] on button "Next" at bounding box center [466, 847] width 311 height 48
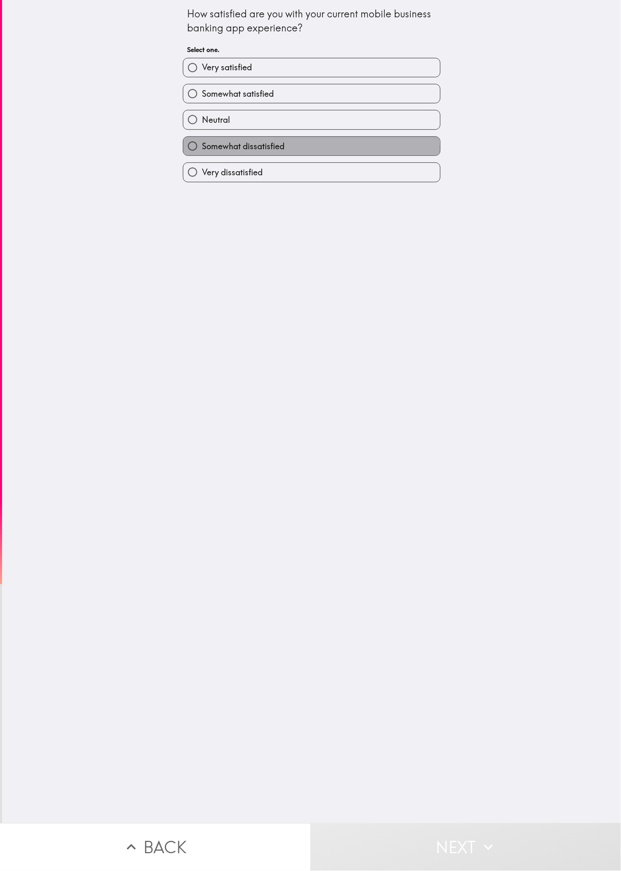
click at [206, 155] on label "Somewhat dissatisfied" at bounding box center [311, 146] width 257 height 19
click at [202, 155] on input "Somewhat dissatisfied" at bounding box center [192, 146] width 19 height 19
radio input "true"
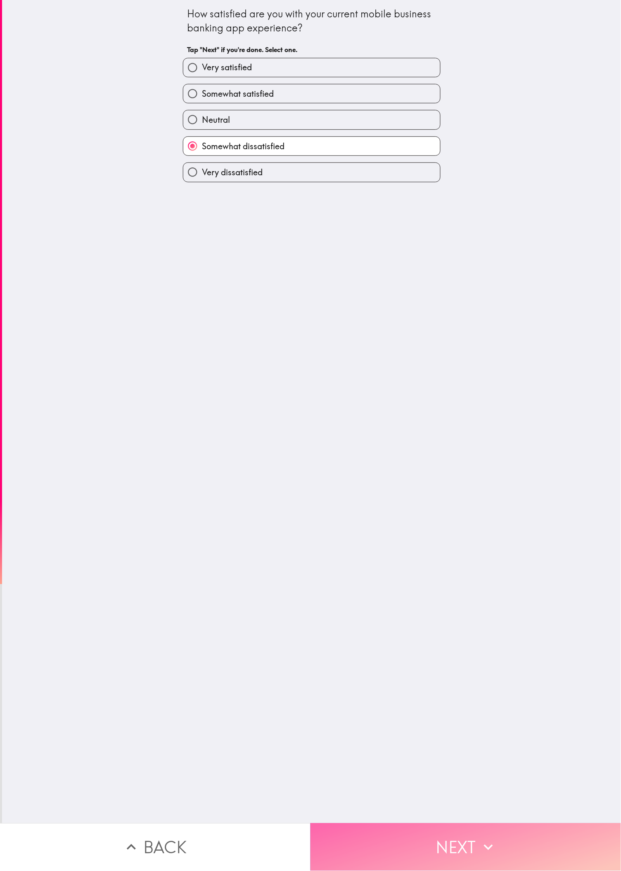
click at [206, 290] on icon "button" at bounding box center [489, 847] width 18 height 18
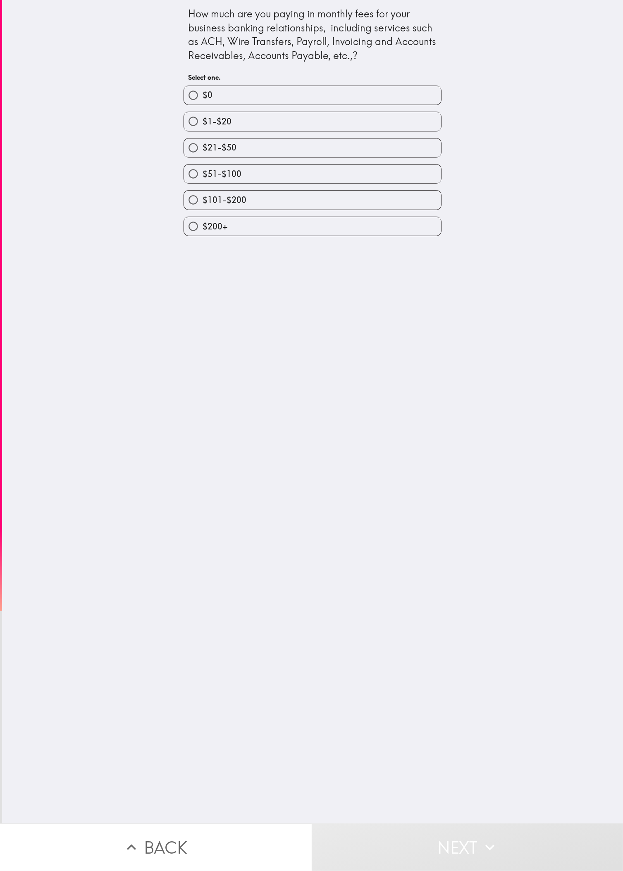
click at [206, 157] on label "$21-$50" at bounding box center [312, 147] width 257 height 19
click at [202, 157] on input "$21-$50" at bounding box center [193, 147] width 19 height 19
radio input "true"
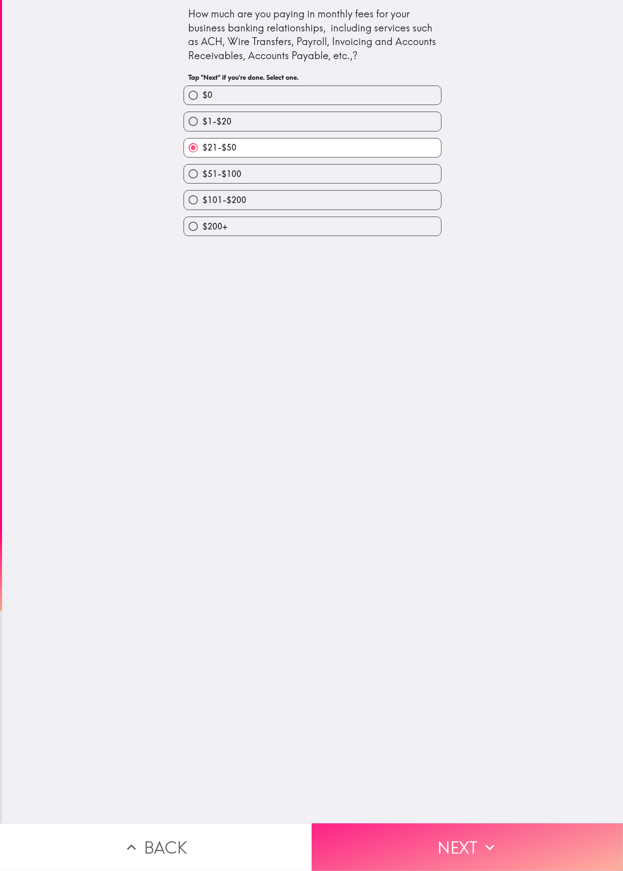
click at [206, 290] on button "Next" at bounding box center [468, 847] width 312 height 48
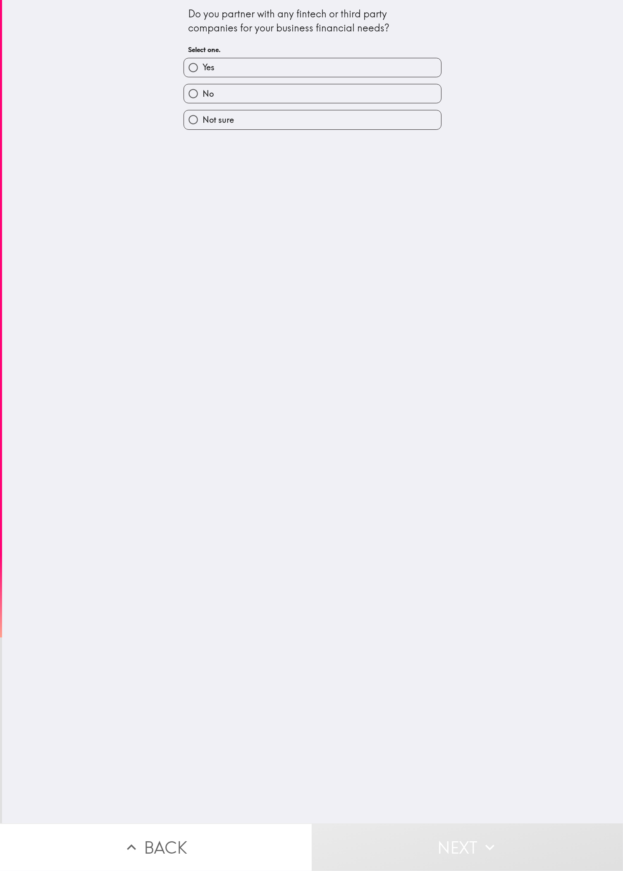
click at [206, 290] on div "Do you partner with any fintech or third party companies for your business fina…" at bounding box center [312, 411] width 621 height 823
click at [206, 71] on label "Yes" at bounding box center [312, 67] width 257 height 19
click at [202, 71] on input "Yes" at bounding box center [193, 67] width 19 height 19
radio input "true"
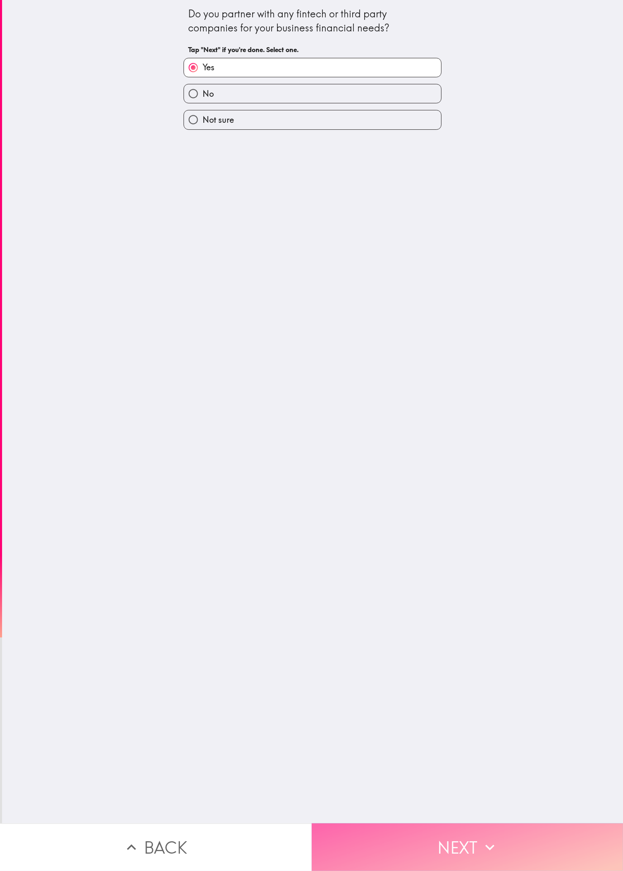
click at [206, 290] on button "Next" at bounding box center [468, 847] width 312 height 48
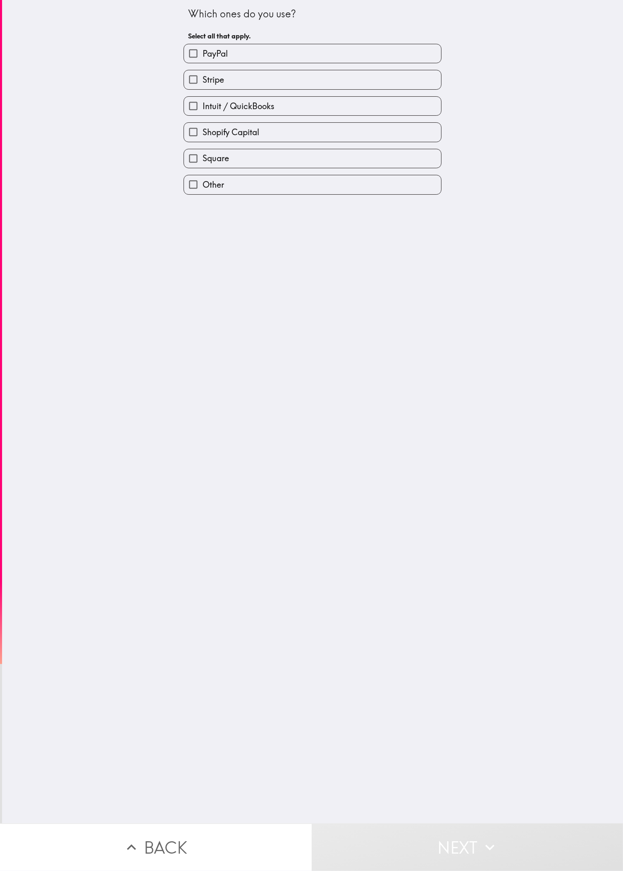
drag, startPoint x: 157, startPoint y: 356, endPoint x: 158, endPoint y: 334, distance: 22.0
click at [157, 290] on div "Which ones do you use? Select all that apply. PayPal Stripe Intuit / QuickBooks…" at bounding box center [312, 411] width 621 height 823
click at [206, 105] on label "Intuit / QuickBooks" at bounding box center [312, 106] width 257 height 19
click at [202, 105] on input "Intuit / QuickBooks" at bounding box center [193, 106] width 19 height 19
checkbox input "true"
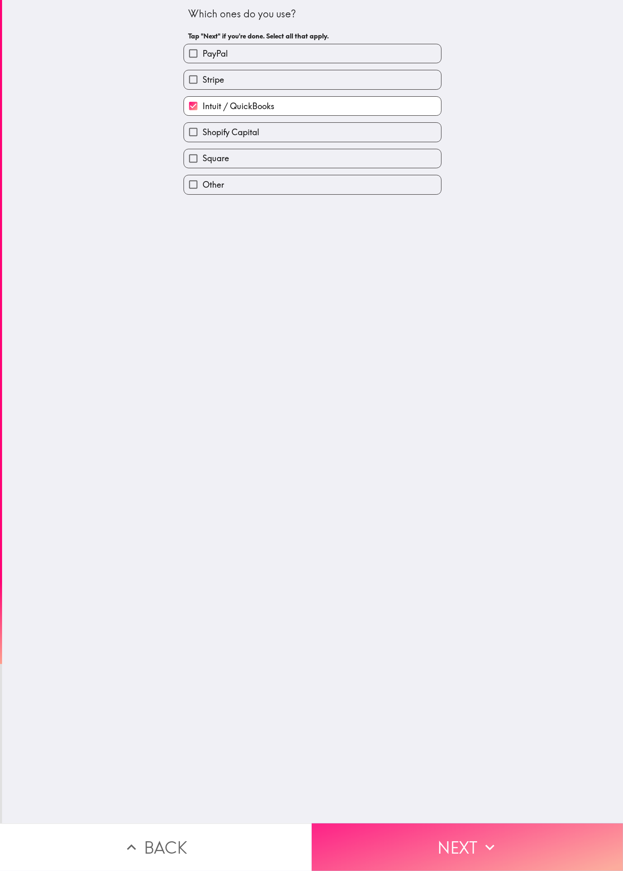
click at [206, 290] on button "Next" at bounding box center [468, 847] width 312 height 48
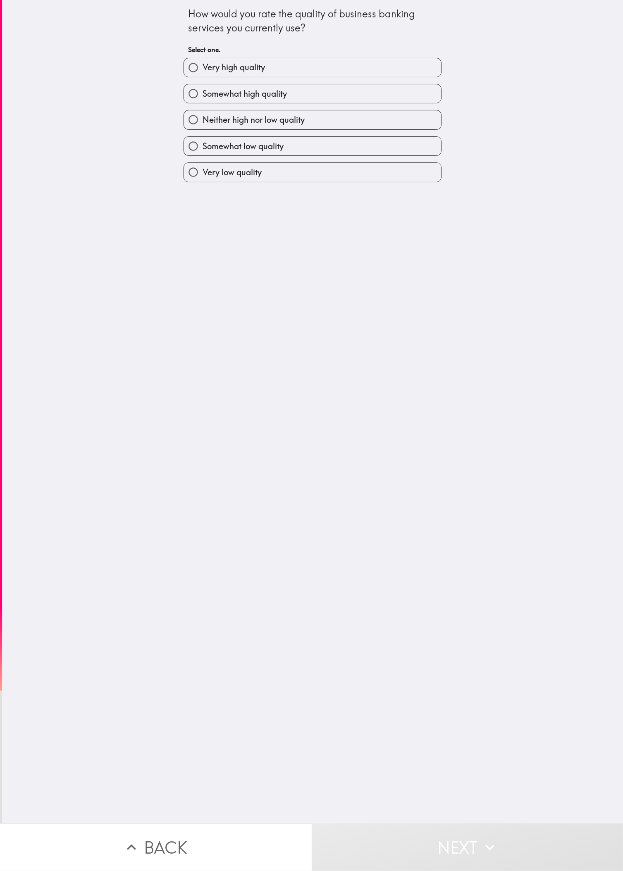
click at [206, 103] on label "Somewhat high quality" at bounding box center [312, 93] width 257 height 19
click at [202, 103] on input "Somewhat high quality" at bounding box center [193, 93] width 19 height 19
radio input "true"
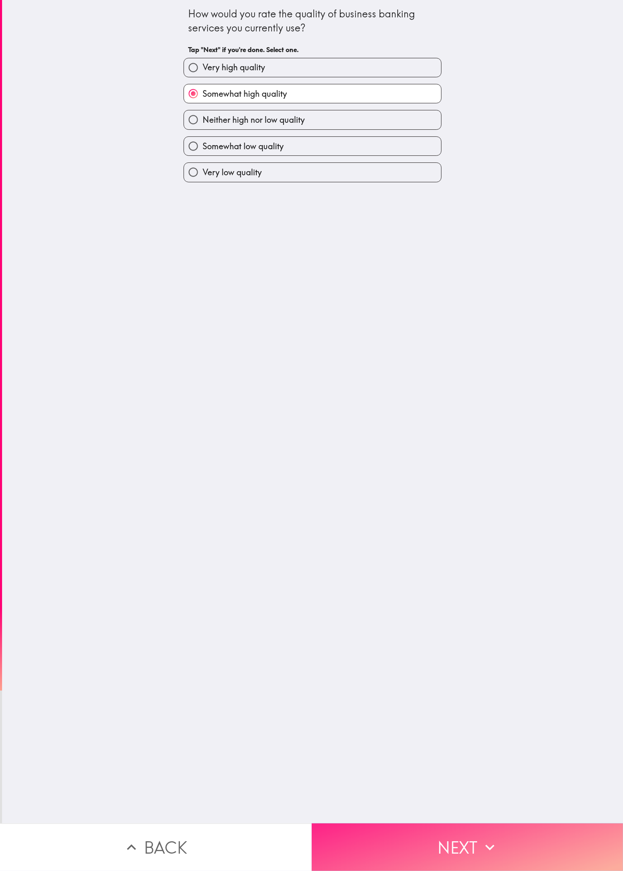
click at [206, 290] on icon "button" at bounding box center [490, 847] width 18 height 18
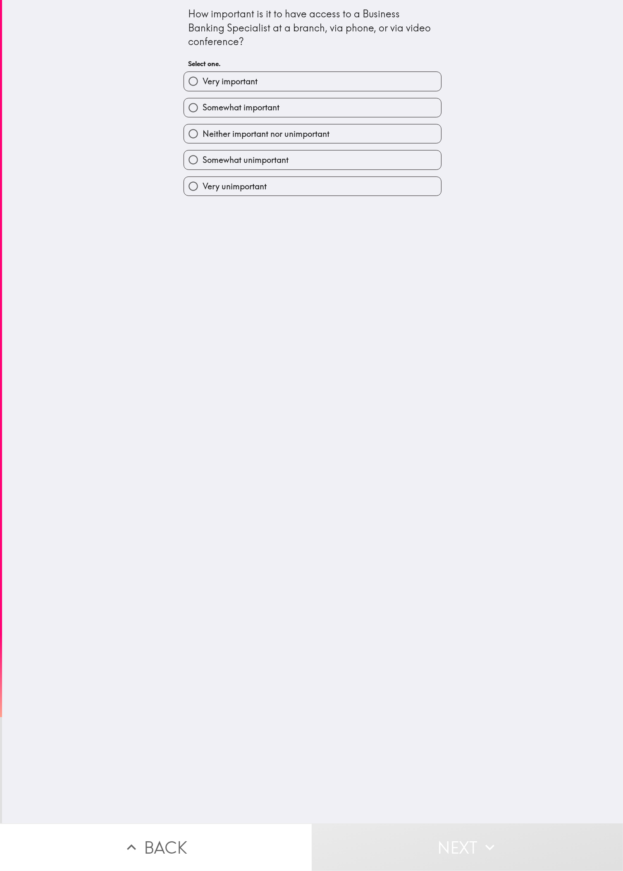
click at [100, 290] on div "How important is it to have access to a Business Banking Specialist at a branch…" at bounding box center [312, 411] width 621 height 823
click at [206, 123] on div "Neither important nor unimportant" at bounding box center [309, 130] width 264 height 26
click at [206, 104] on span "Somewhat important" at bounding box center [240, 108] width 77 height 12
click at [202, 104] on input "Somewhat important" at bounding box center [193, 107] width 19 height 19
radio input "true"
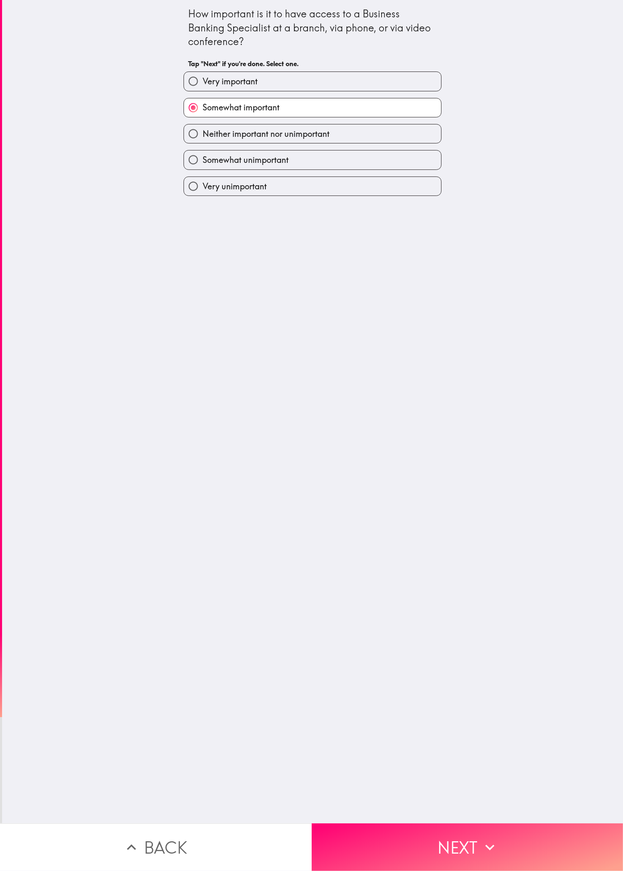
drag, startPoint x: 415, startPoint y: 808, endPoint x: 400, endPoint y: 794, distance: 21.1
click at [206, 290] on button "Next" at bounding box center [468, 847] width 312 height 48
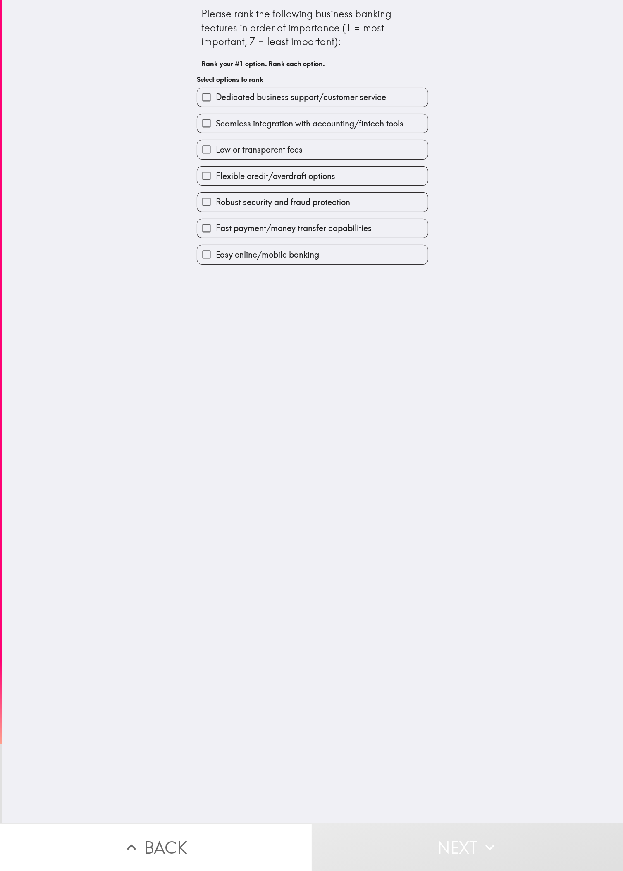
drag, startPoint x: 357, startPoint y: 550, endPoint x: 360, endPoint y: 305, distance: 244.2
click at [206, 290] on div "Please rank the following business banking features in order of importance (1 =…" at bounding box center [312, 411] width 621 height 823
click at [206, 139] on div "Low or transparent fees" at bounding box center [309, 146] width 238 height 26
click at [206, 150] on label "Low or transparent fees" at bounding box center [312, 149] width 231 height 19
click at [206, 150] on input "Low or transparent fees" at bounding box center [206, 149] width 19 height 19
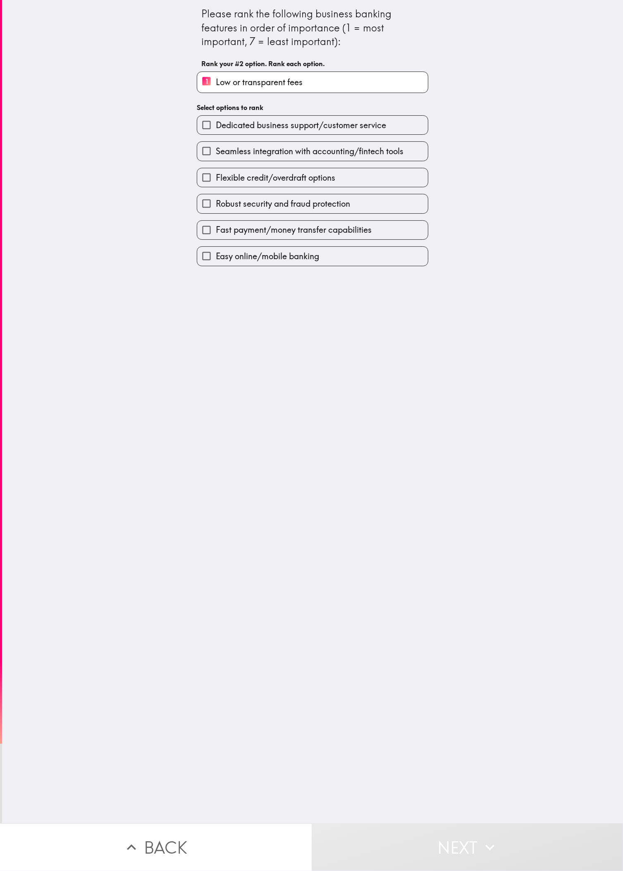
drag, startPoint x: 201, startPoint y: 204, endPoint x: 252, endPoint y: 188, distance: 52.8
click at [206, 204] on span "Robust security and fraud protection" at bounding box center [283, 204] width 134 height 12
click at [202, 204] on input "Robust security and fraud protection" at bounding box center [206, 203] width 19 height 19
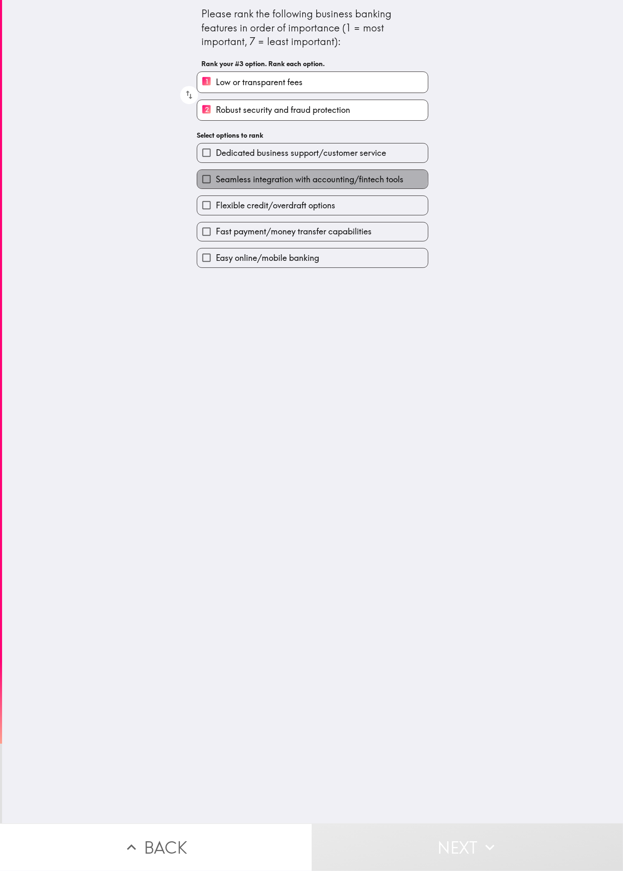
click at [206, 178] on span "Seamless integration with accounting/fintech tools" at bounding box center [310, 180] width 188 height 12
click at [206, 178] on input "Seamless integration with accounting/fintech tools" at bounding box center [206, 179] width 19 height 19
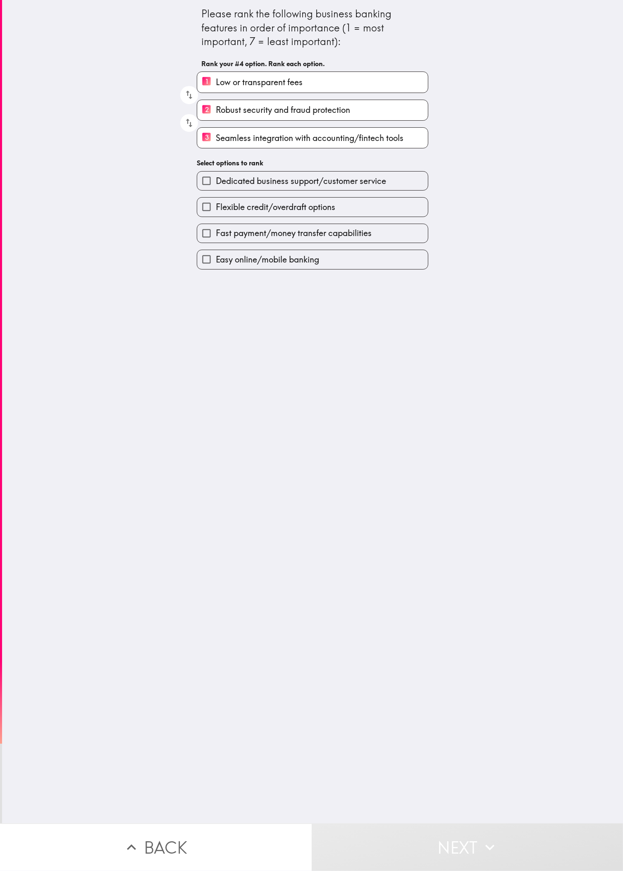
click at [206, 196] on div "Flexible credit/overdraft options" at bounding box center [309, 203] width 238 height 26
click at [206, 235] on span "Fast payment/money transfer capabilities" at bounding box center [294, 233] width 156 height 12
click at [206, 235] on input "Fast payment/money transfer capabilities" at bounding box center [206, 233] width 19 height 19
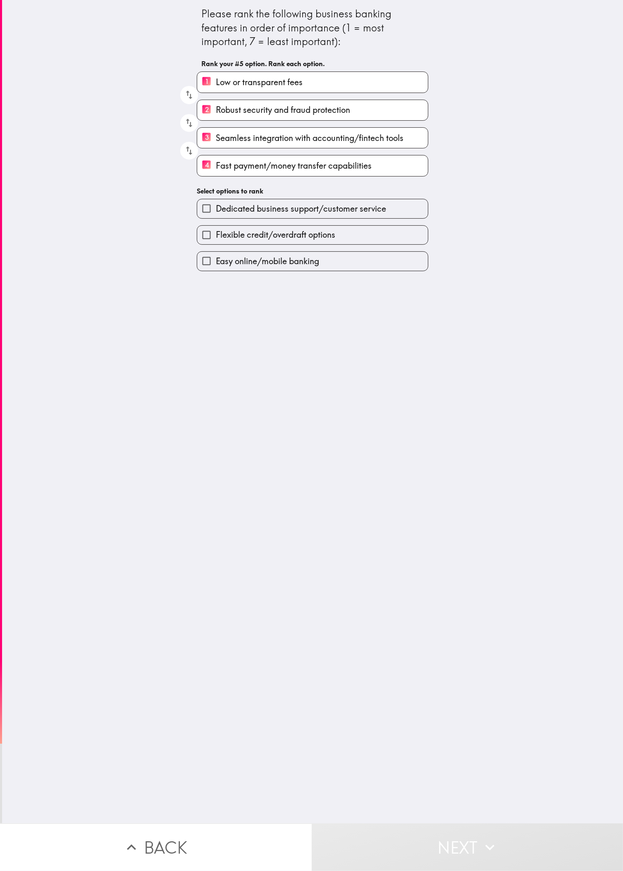
click at [206, 265] on span "Easy online/mobile banking" at bounding box center [267, 261] width 103 height 12
click at [206, 265] on input "Easy online/mobile banking" at bounding box center [206, 261] width 19 height 19
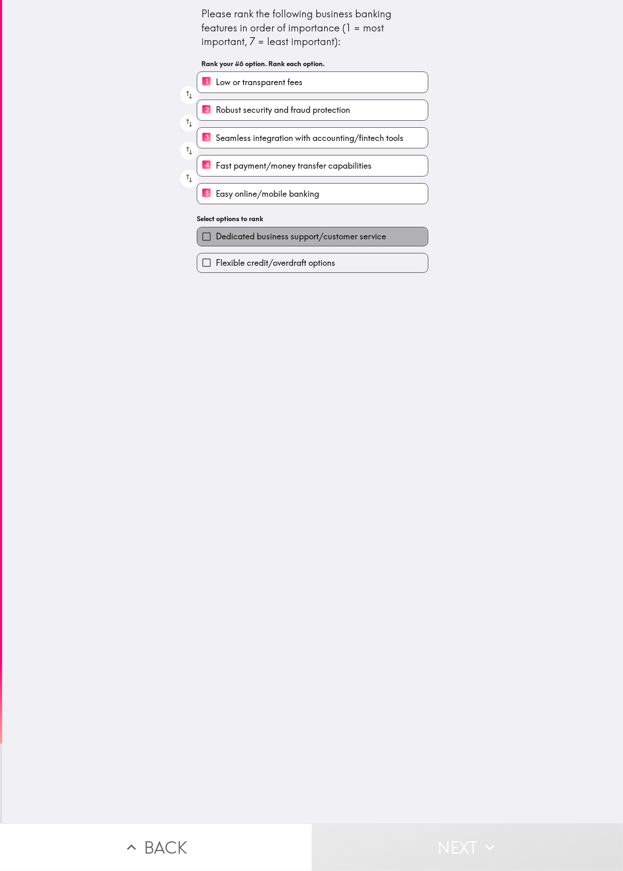
click at [206, 246] on label "Dedicated business support/customer service" at bounding box center [312, 236] width 231 height 19
click at [206, 246] on input "Dedicated business support/customer service" at bounding box center [206, 236] width 19 height 19
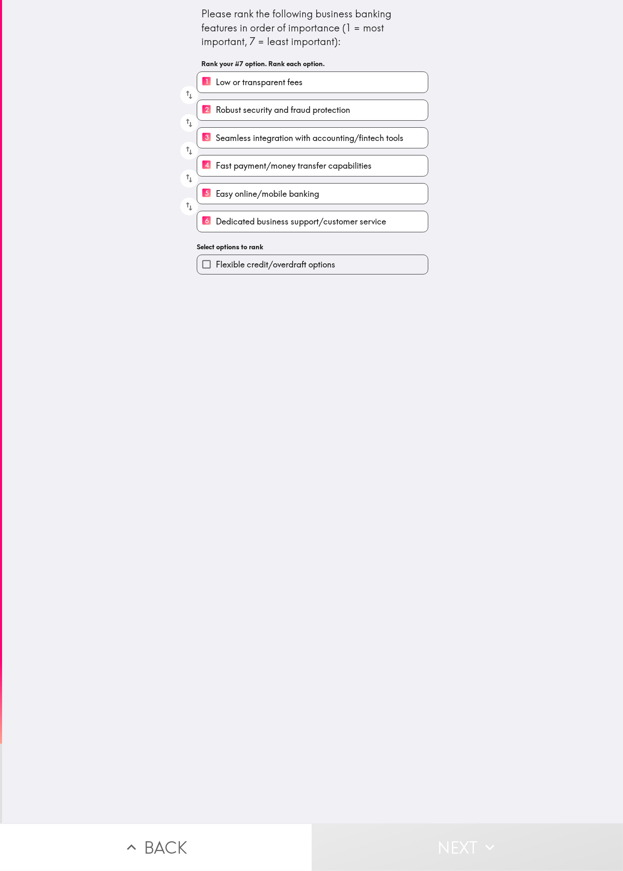
click at [206, 270] on span "Flexible credit/overdraft options" at bounding box center [275, 265] width 119 height 12
click at [206, 273] on input "Flexible credit/overdraft options" at bounding box center [206, 264] width 19 height 19
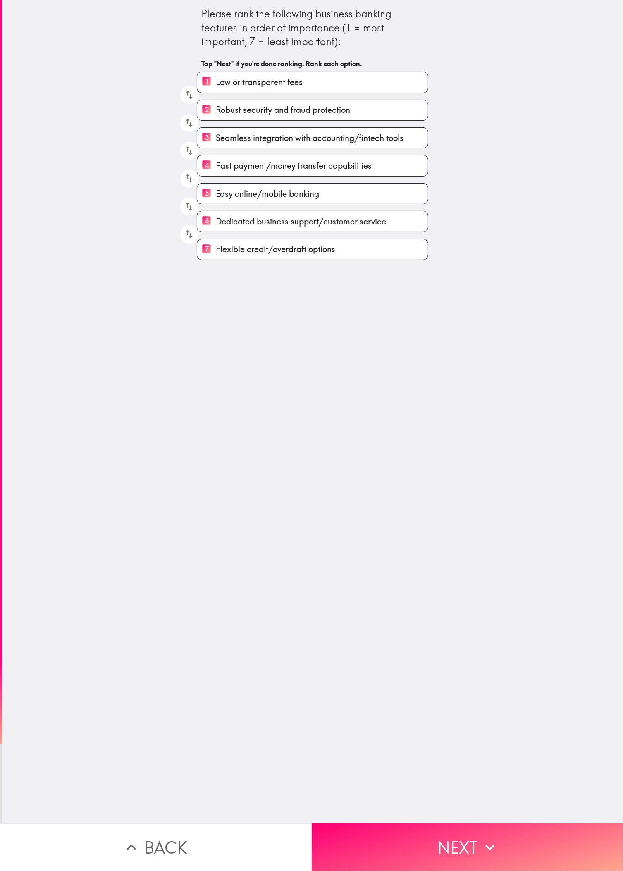
click at [206, 290] on div "Please rank the following business banking features in order of importance (1 =…" at bounding box center [312, 411] width 621 height 823
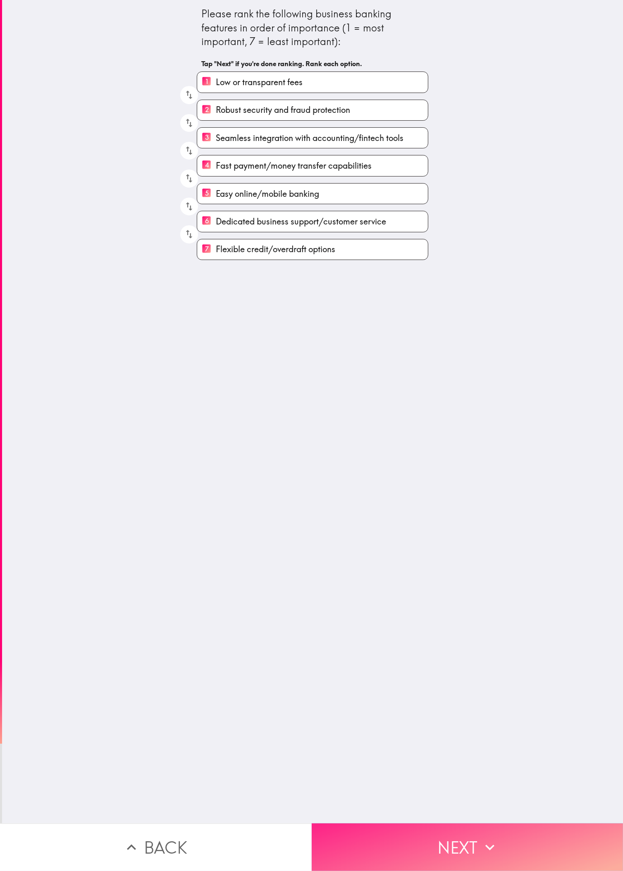
drag, startPoint x: 469, startPoint y: 804, endPoint x: 479, endPoint y: 815, distance: 14.9
click at [206, 290] on button "Next" at bounding box center [468, 847] width 312 height 48
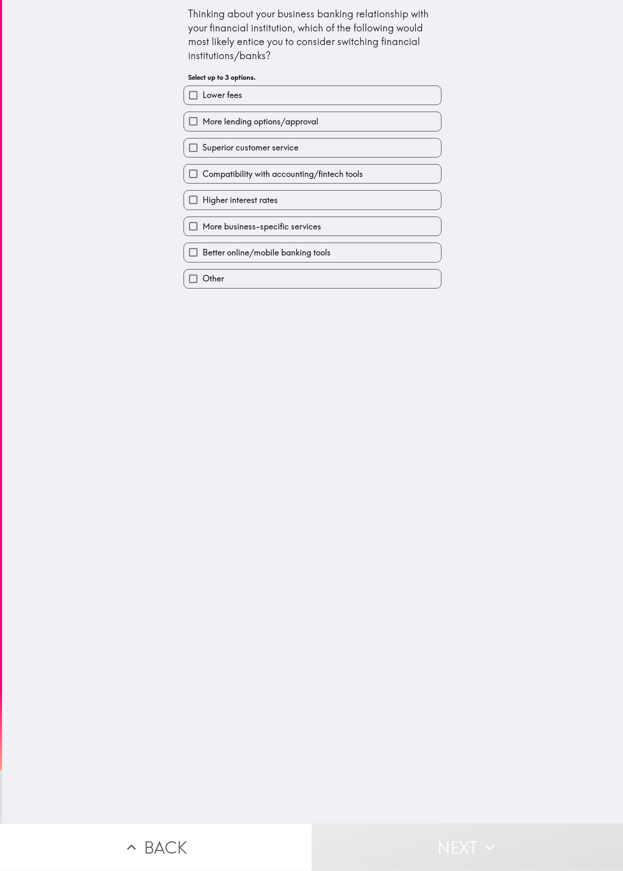
click at [206, 142] on label "Superior customer service" at bounding box center [312, 147] width 257 height 19
click at [202, 142] on input "Superior customer service" at bounding box center [193, 147] width 19 height 19
checkbox input "true"
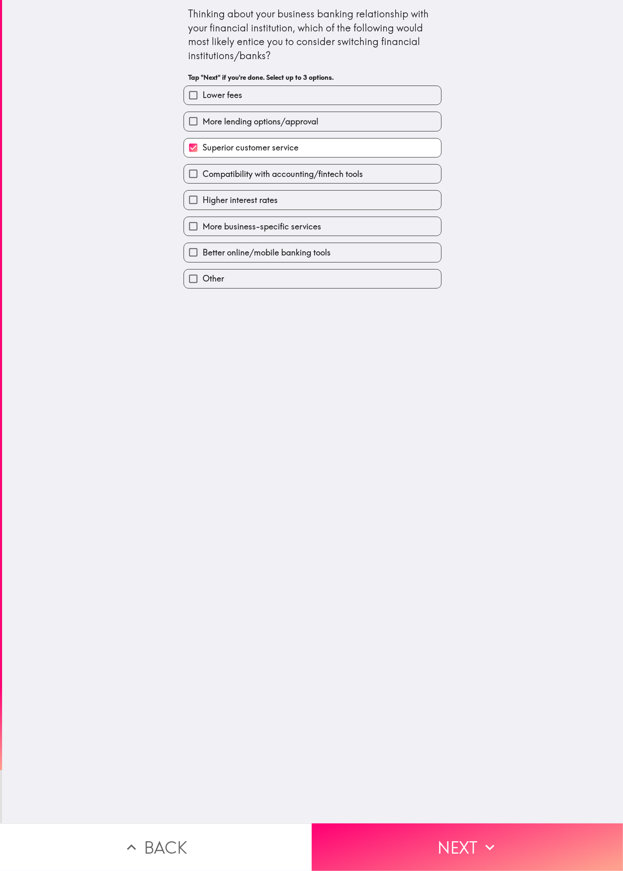
click at [206, 86] on div "Lower fees" at bounding box center [312, 95] width 258 height 19
click at [206, 112] on div "More lending options/approval" at bounding box center [312, 121] width 258 height 19
click at [206, 98] on label "Lower fees" at bounding box center [312, 95] width 257 height 19
click at [202, 98] on input "Lower fees" at bounding box center [193, 95] width 19 height 19
checkbox input "true"
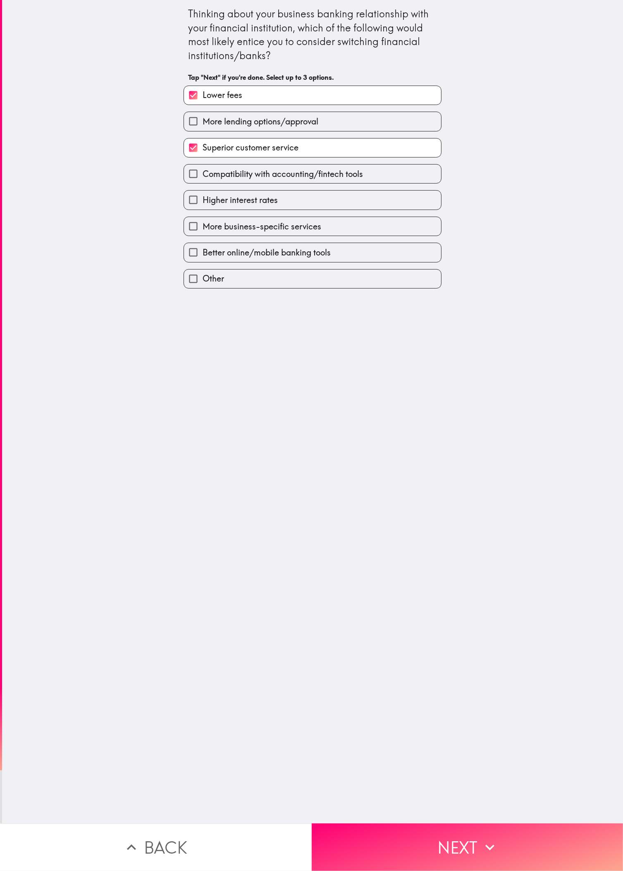
click at [206, 206] on span "Higher interest rates" at bounding box center [239, 200] width 75 height 12
click at [202, 206] on input "Higher interest rates" at bounding box center [193, 199] width 19 height 19
checkbox input "true"
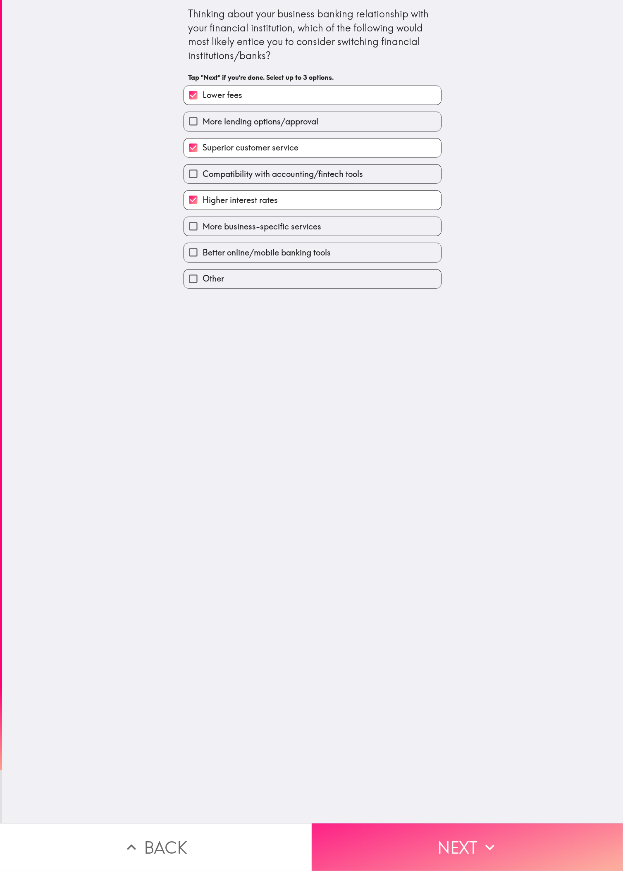
click at [206, 290] on button "Next" at bounding box center [468, 847] width 312 height 48
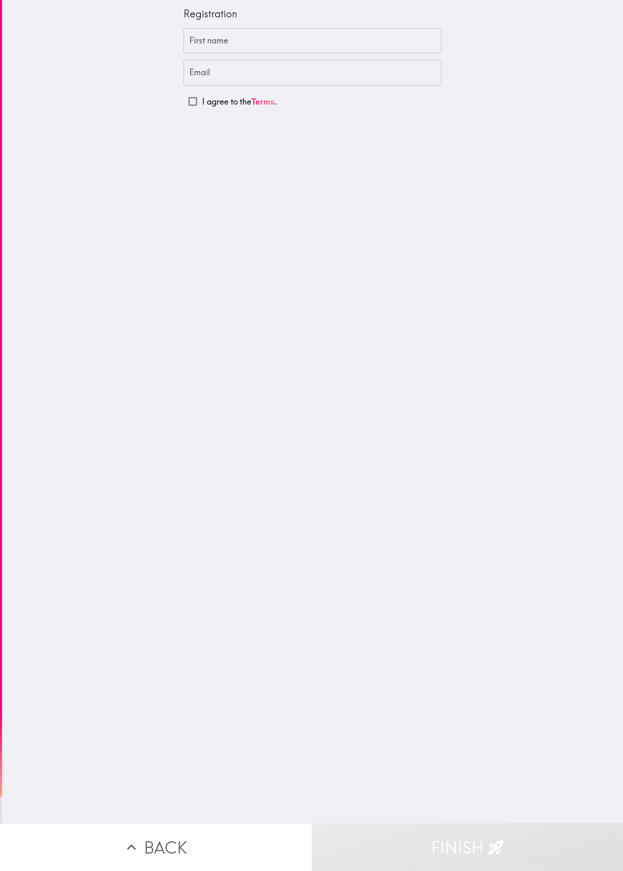
click at [206, 47] on input "First name" at bounding box center [312, 41] width 258 height 26
click at [206, 49] on input "First name" at bounding box center [312, 41] width 258 height 26
paste input "Lamb"
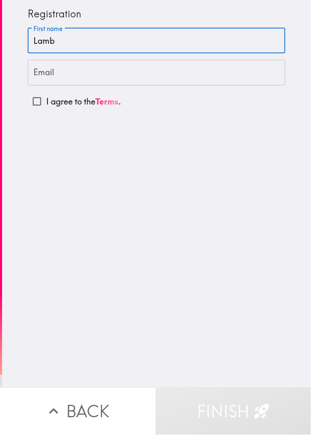
type input "Lamb"
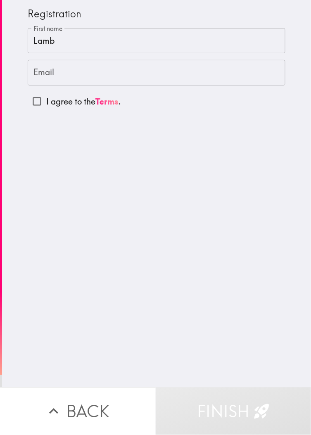
click at [114, 70] on input "Email" at bounding box center [157, 73] width 258 height 26
paste input "[EMAIL_ADDRESS][DOMAIN_NAME]"
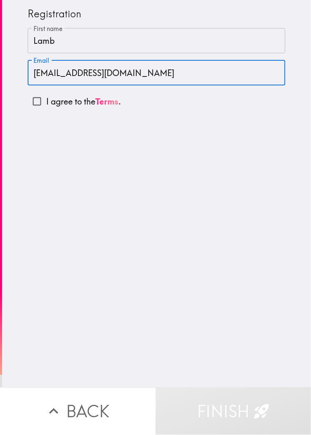
type input "[EMAIL_ADDRESS][DOMAIN_NAME]"
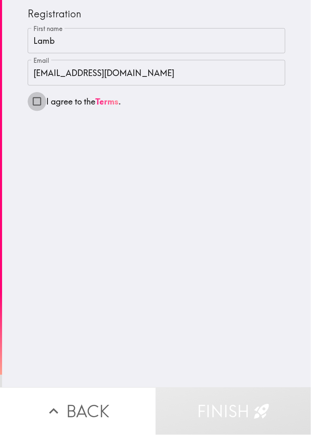
click at [29, 99] on input "I agree to the Terms ." at bounding box center [37, 101] width 19 height 19
checkbox input "true"
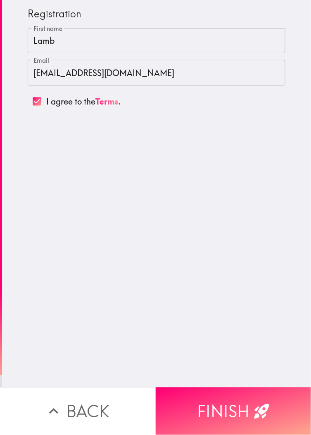
click at [206, 290] on button "Finish" at bounding box center [234, 412] width 156 height 48
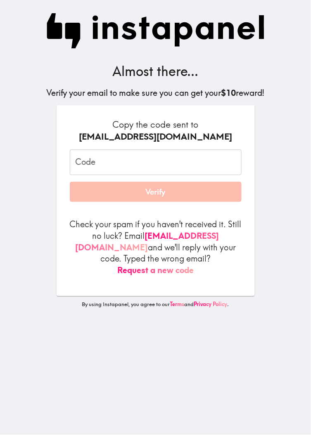
click at [26, 216] on div "Almost there... Verify your email to make sure you can get your $10 reward! Cop…" at bounding box center [156, 217] width 264 height 435
drag, startPoint x: 140, startPoint y: 182, endPoint x: 146, endPoint y: 176, distance: 8.2
click at [141, 181] on div "Code Code Verify" at bounding box center [156, 176] width 172 height 52
click at [153, 170] on input "Code" at bounding box center [156, 163] width 172 height 26
paste input "yrF_a7r_Ld5"
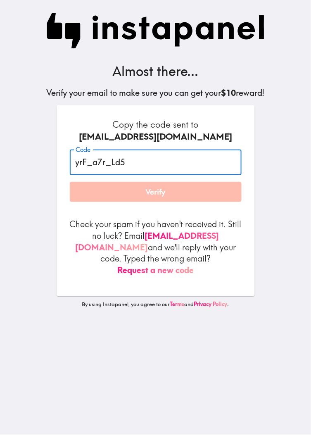
type input "yrF_a7r_Ld5"
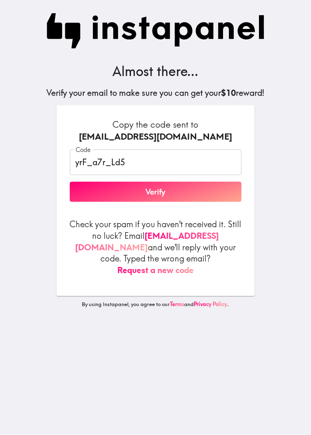
click at [206, 126] on h6 "Copy the code sent to [EMAIL_ADDRESS][DOMAIN_NAME]" at bounding box center [156, 131] width 172 height 24
click at [173, 196] on button "Verify" at bounding box center [156, 192] width 172 height 21
